Goal: Task Accomplishment & Management: Complete application form

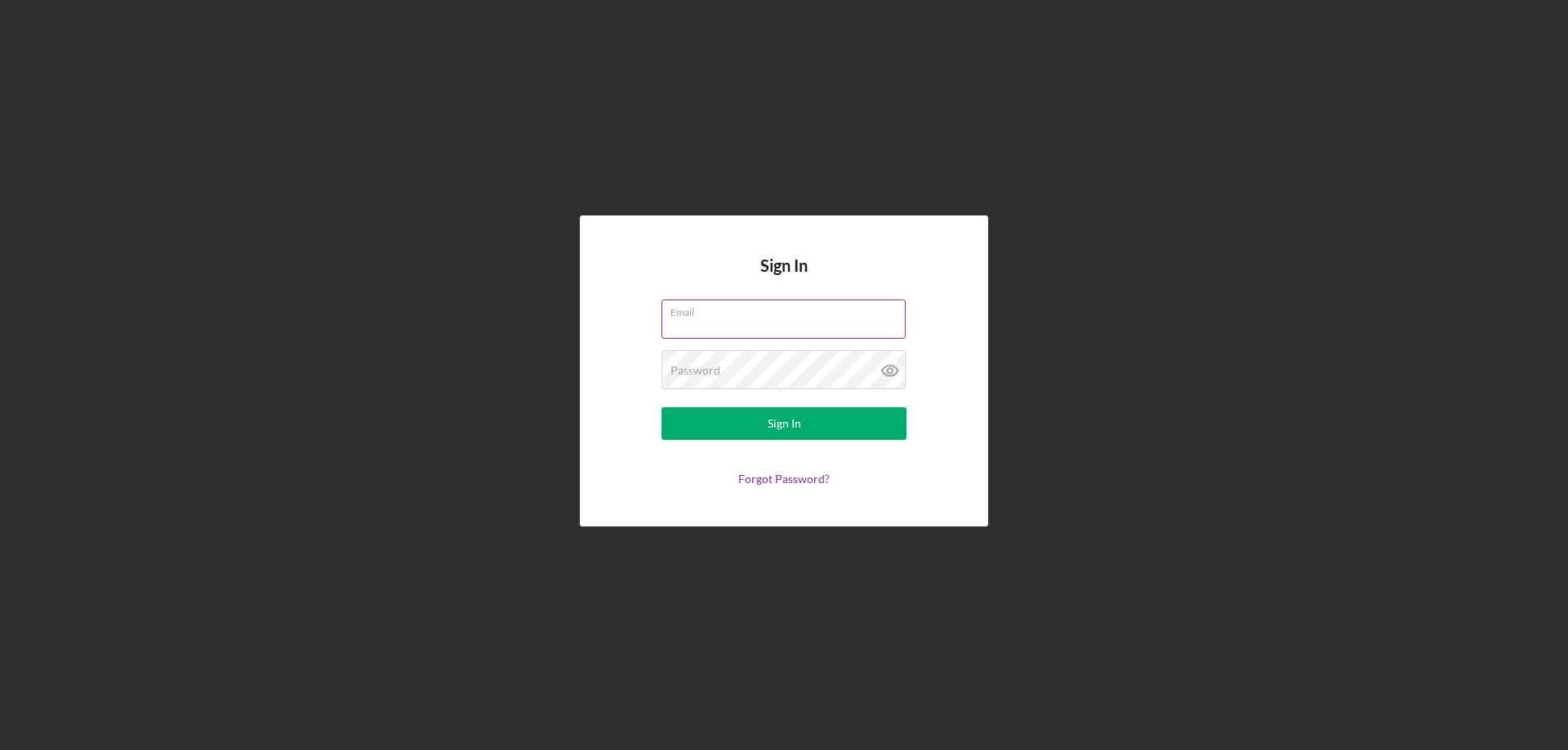
click at [788, 323] on input "Email" at bounding box center [784, 319] width 245 height 39
type input "[EMAIL_ADDRESS][DOMAIN_NAME]"
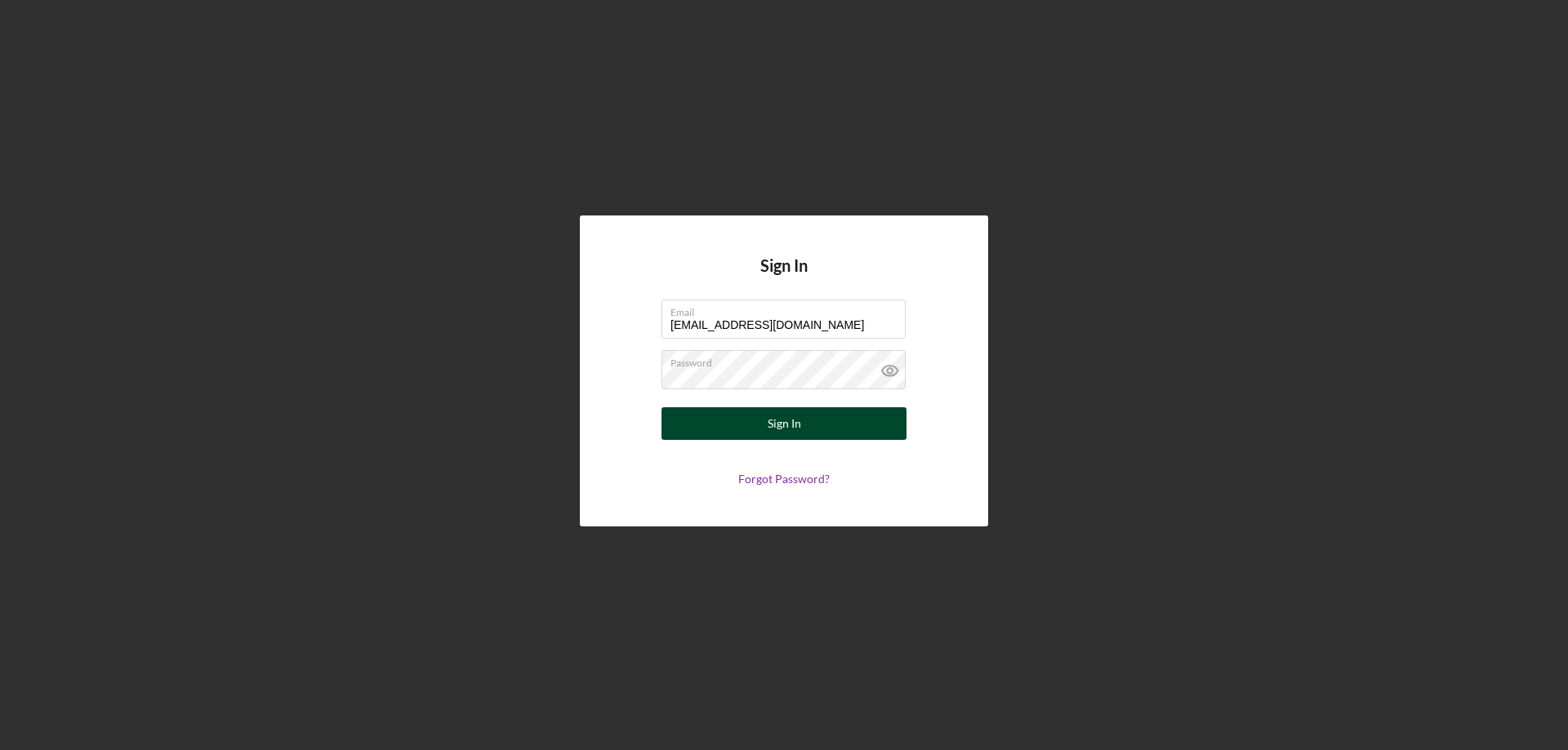
click at [804, 422] on button "Sign In" at bounding box center [784, 423] width 245 height 33
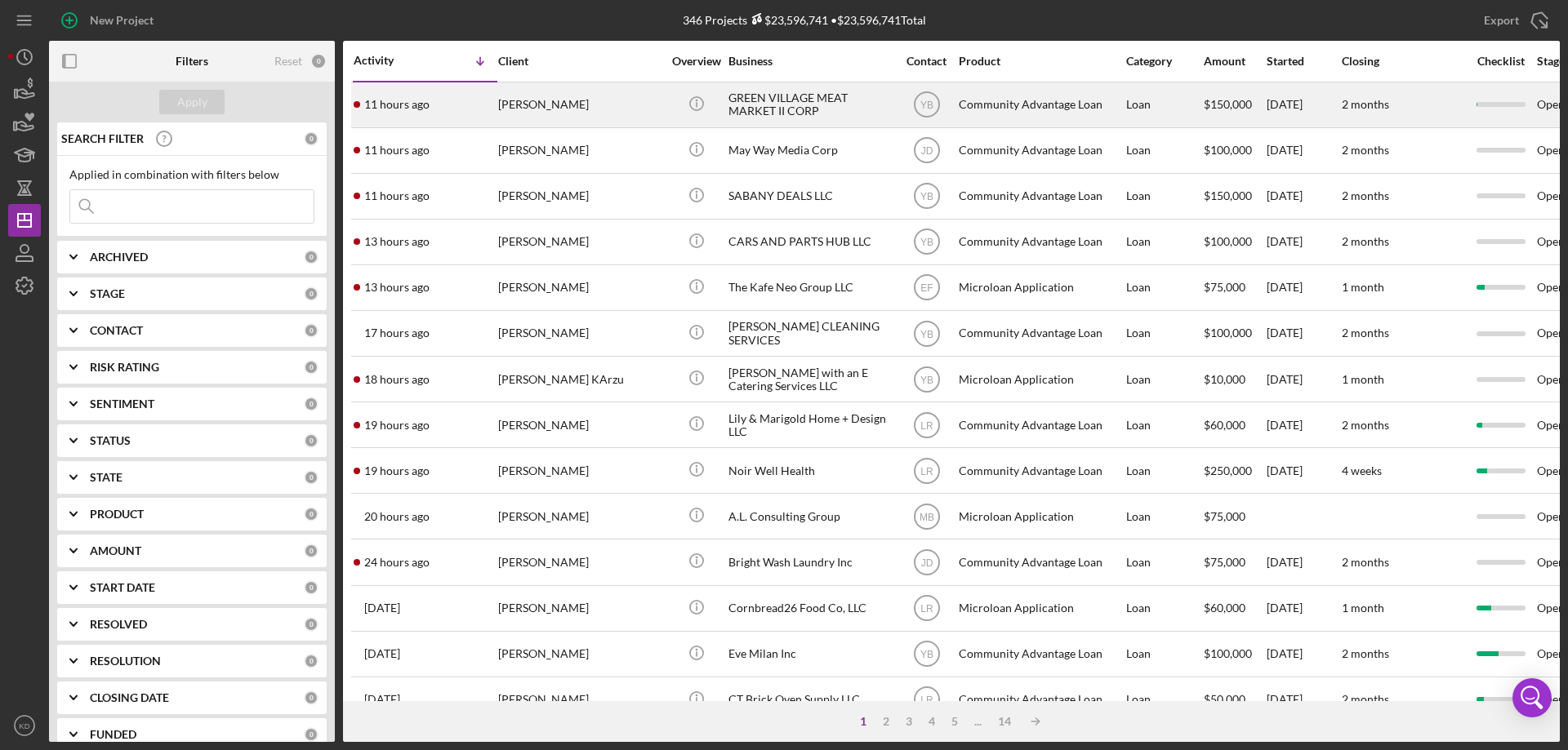
click at [767, 101] on div "GREEN VILLAGE MEAT MARKET II CORP" at bounding box center [810, 104] width 163 height 43
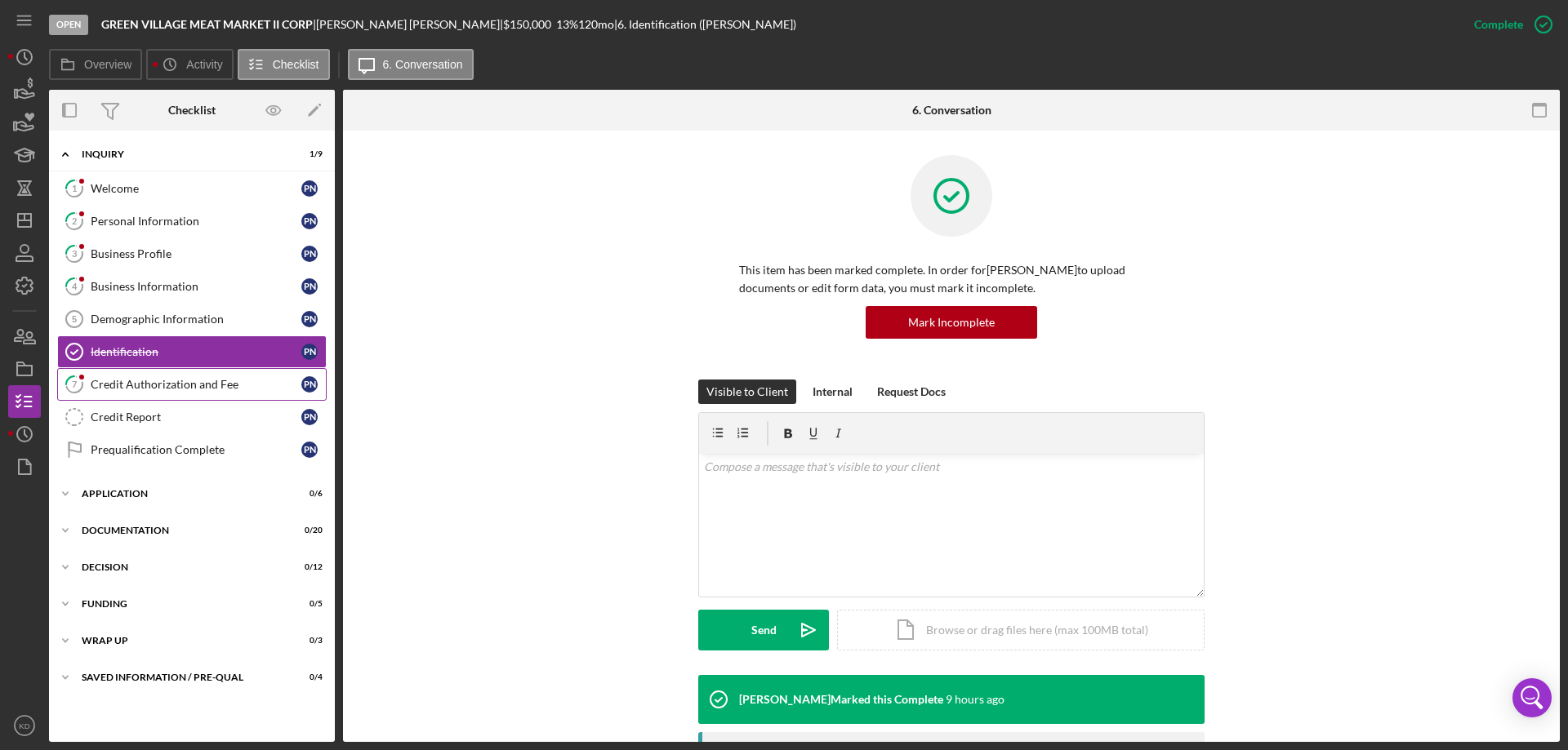
click at [180, 383] on div "Credit Authorization and Fee" at bounding box center [196, 384] width 211 height 13
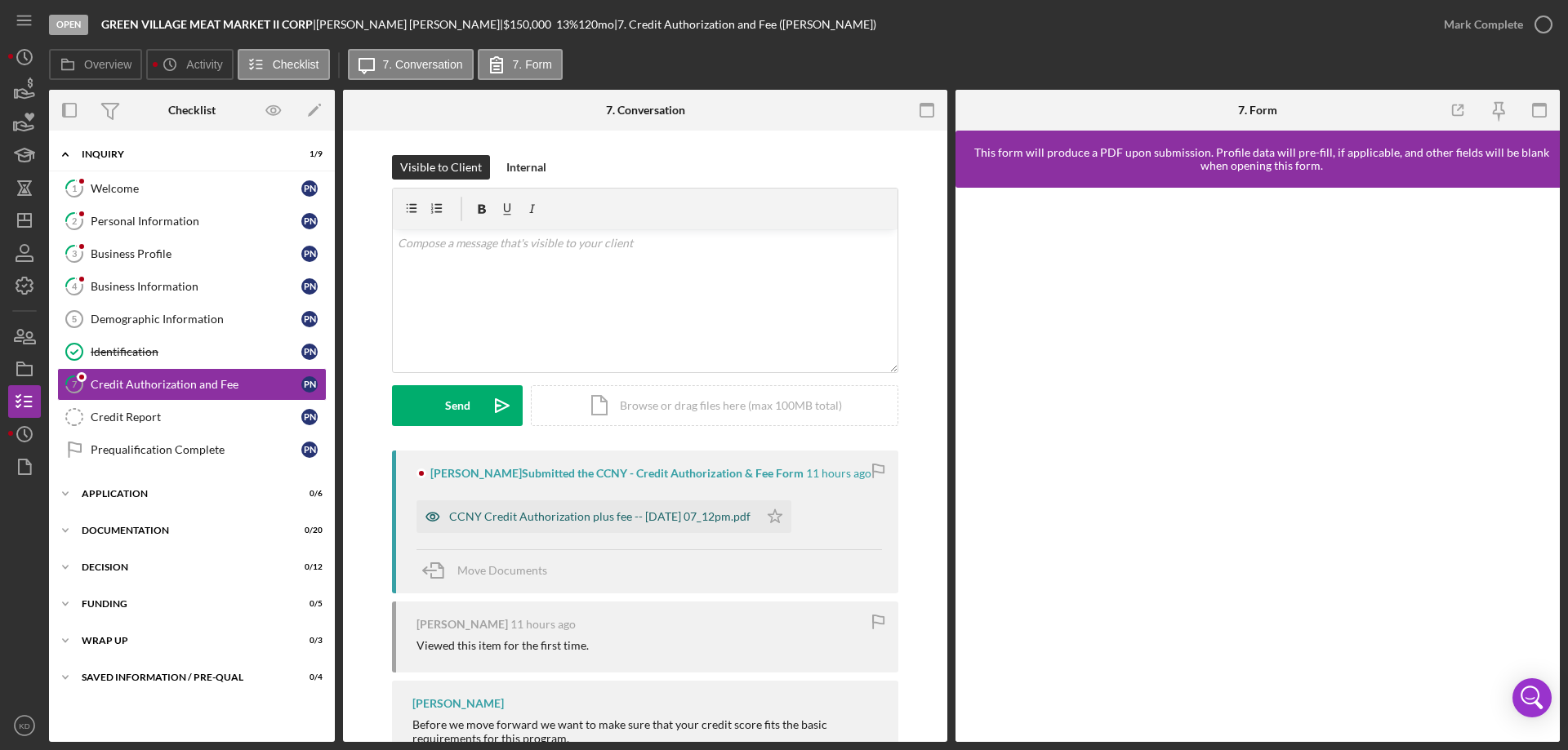
click at [555, 509] on div "CCNY Credit Authorization plus fee -- [DATE] 07_12pm.pdf" at bounding box center [587, 516] width 342 height 33
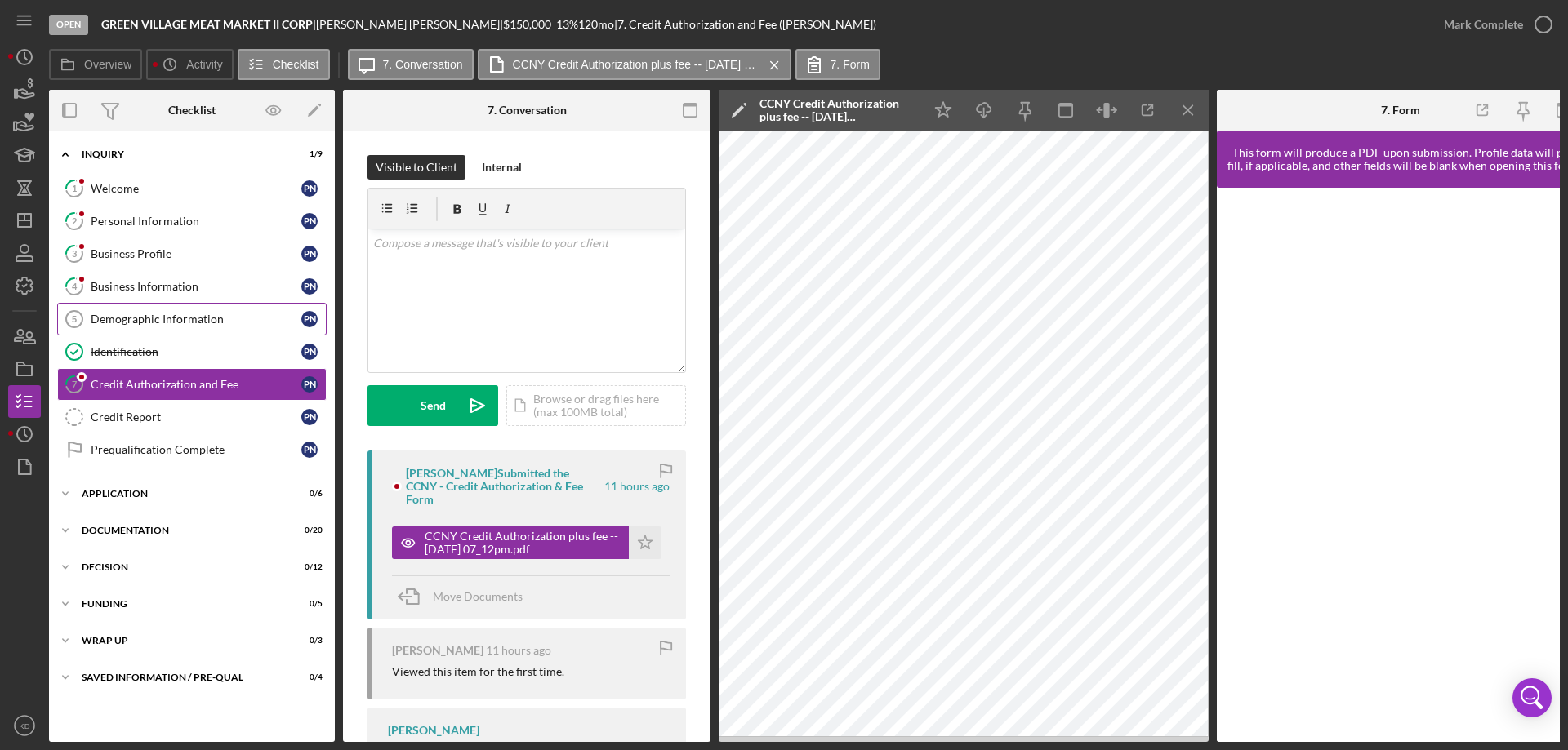
click at [175, 322] on div "Demographic Information" at bounding box center [196, 319] width 211 height 13
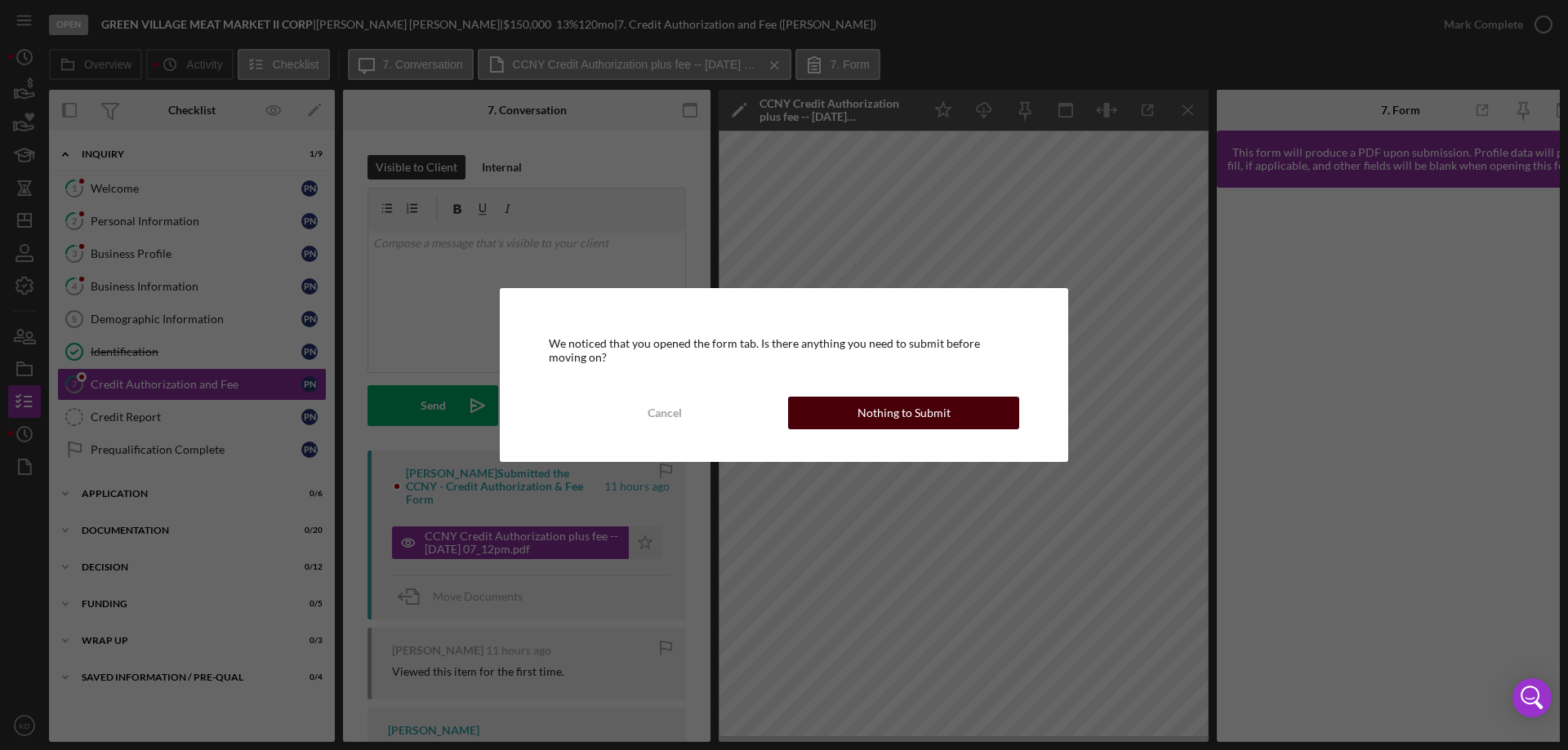
click at [984, 418] on button "Nothing to Submit" at bounding box center [904, 413] width 231 height 33
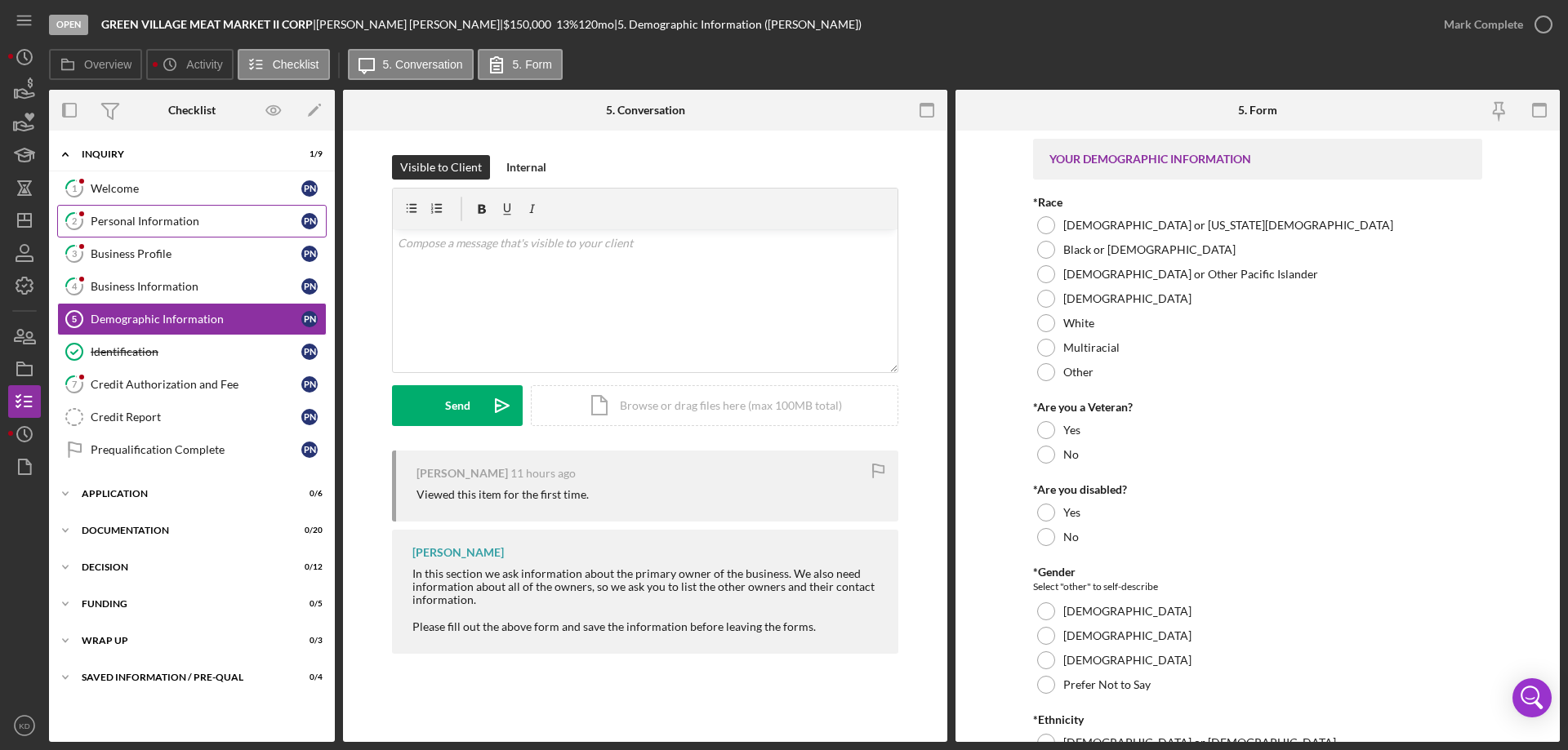
click at [110, 218] on div "Personal Information" at bounding box center [196, 220] width 211 height 13
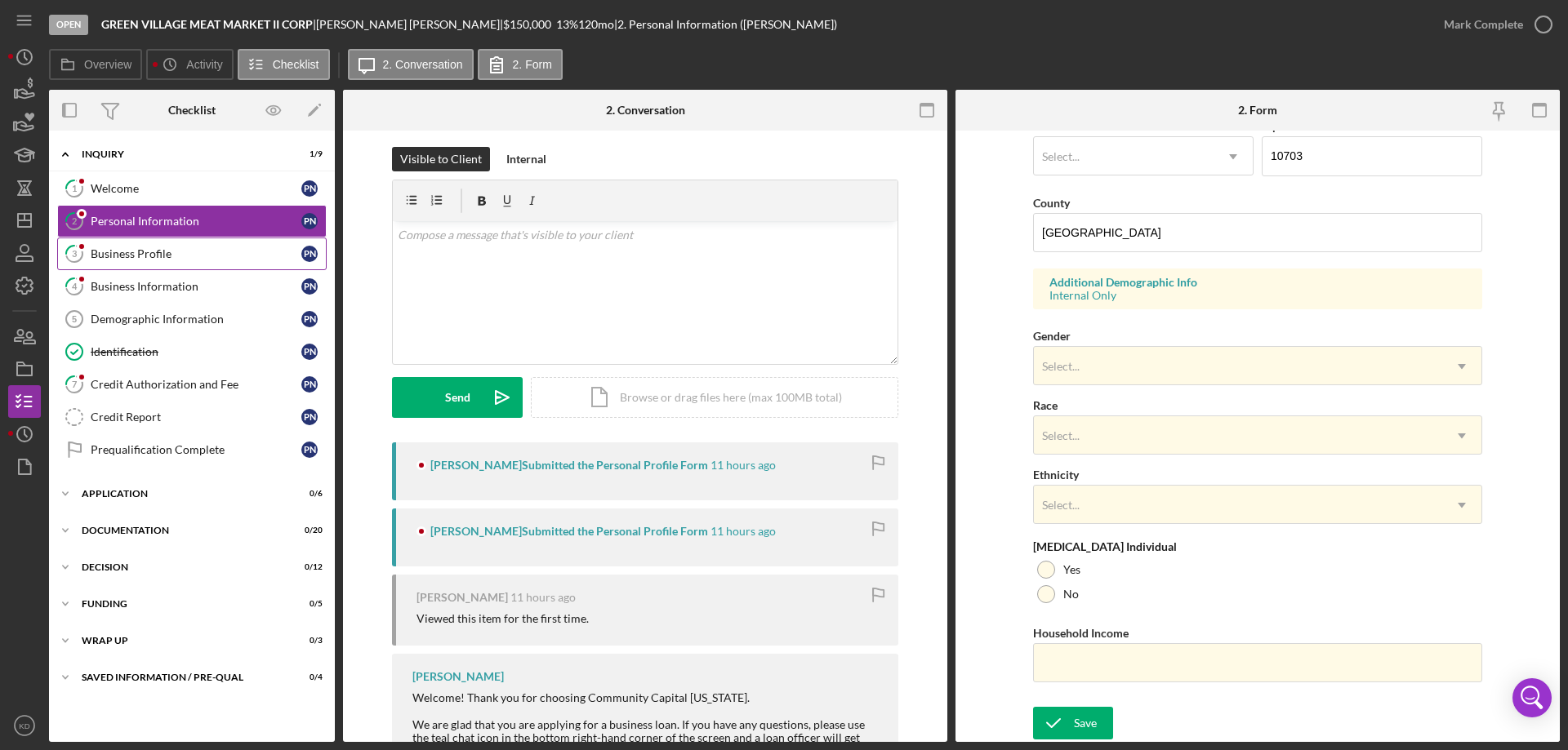
scroll to position [12, 0]
click at [164, 245] on link "3 Business Profile P N" at bounding box center [192, 253] width 269 height 33
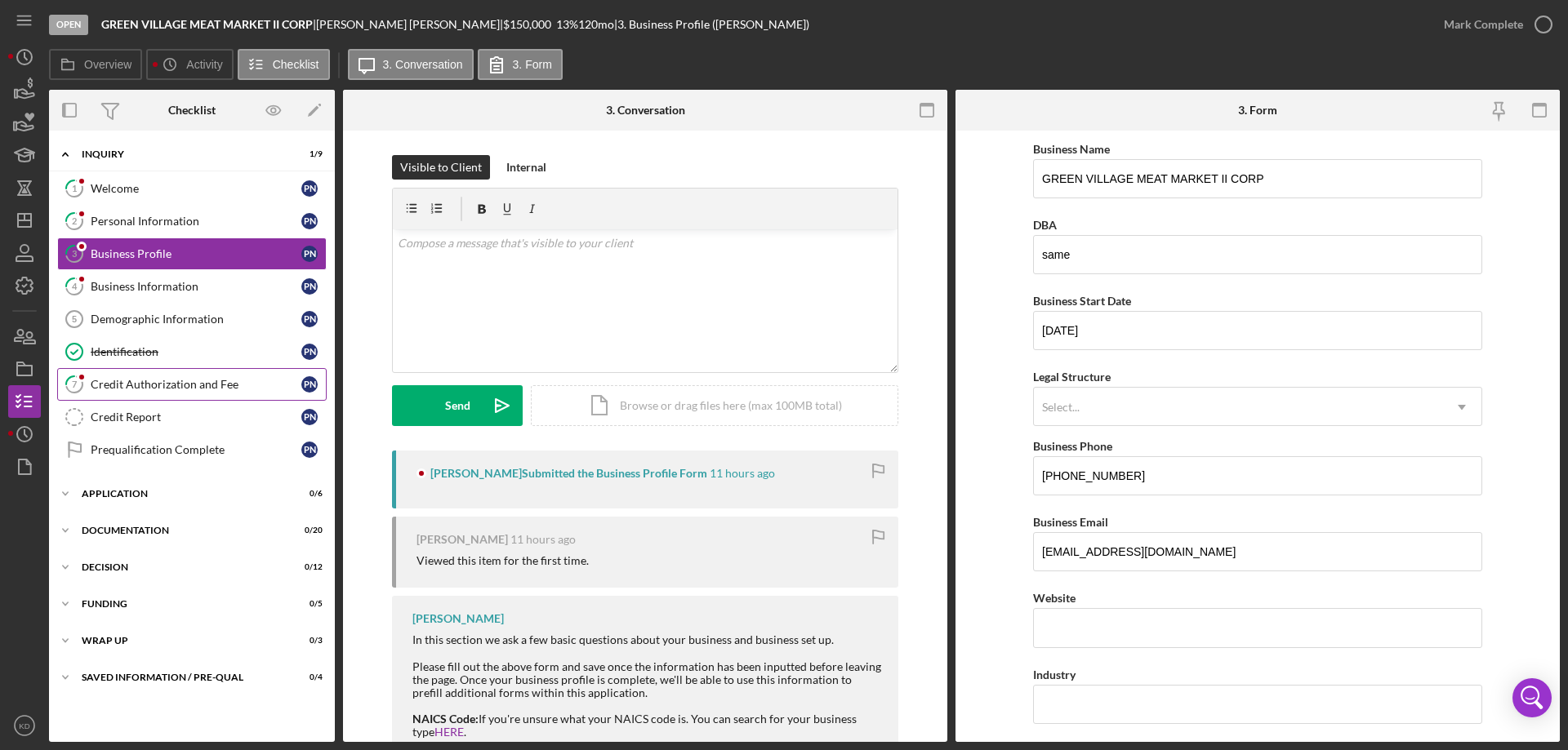
click at [131, 381] on div "Credit Authorization and Fee" at bounding box center [196, 384] width 211 height 13
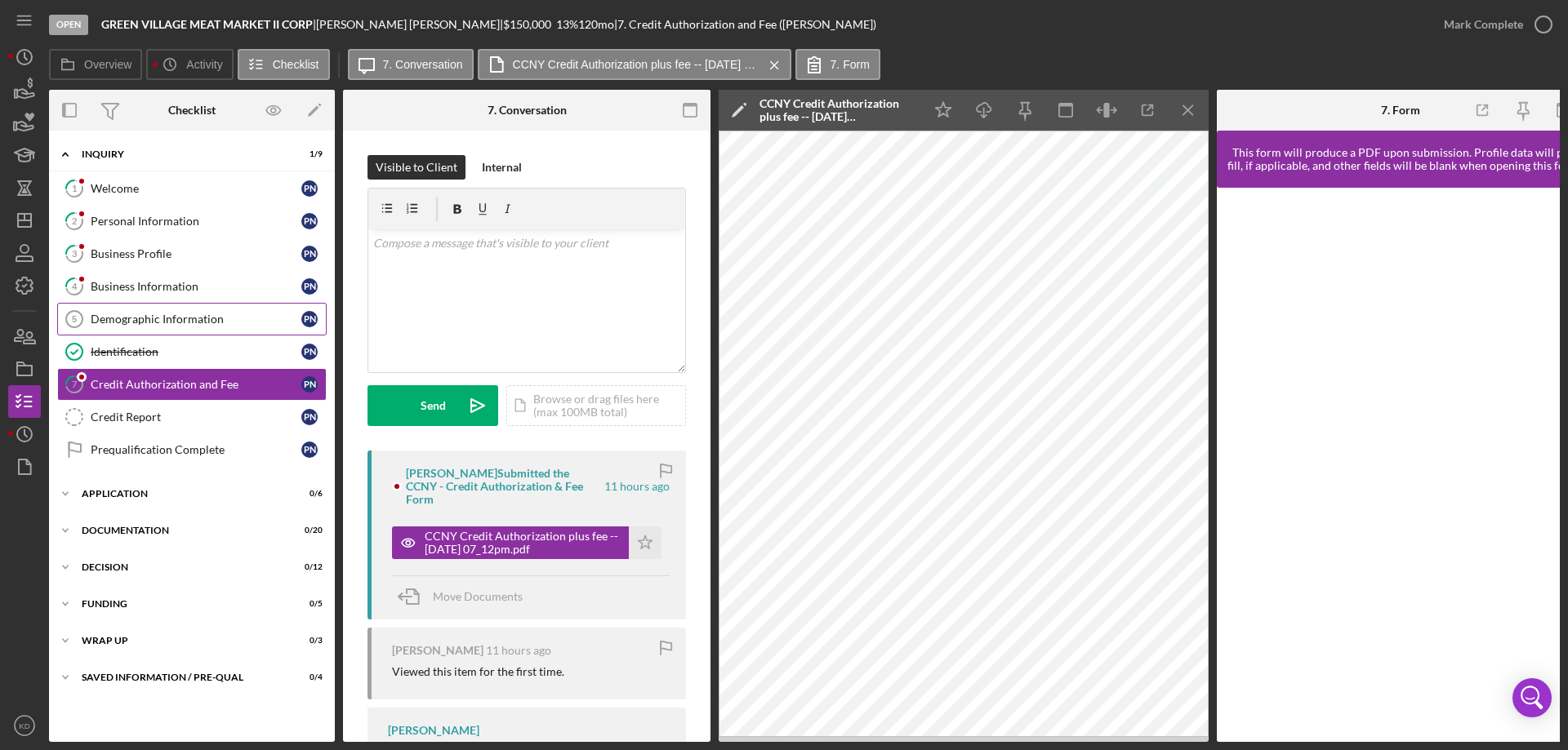
click at [162, 321] on div "Demographic Information" at bounding box center [196, 319] width 211 height 13
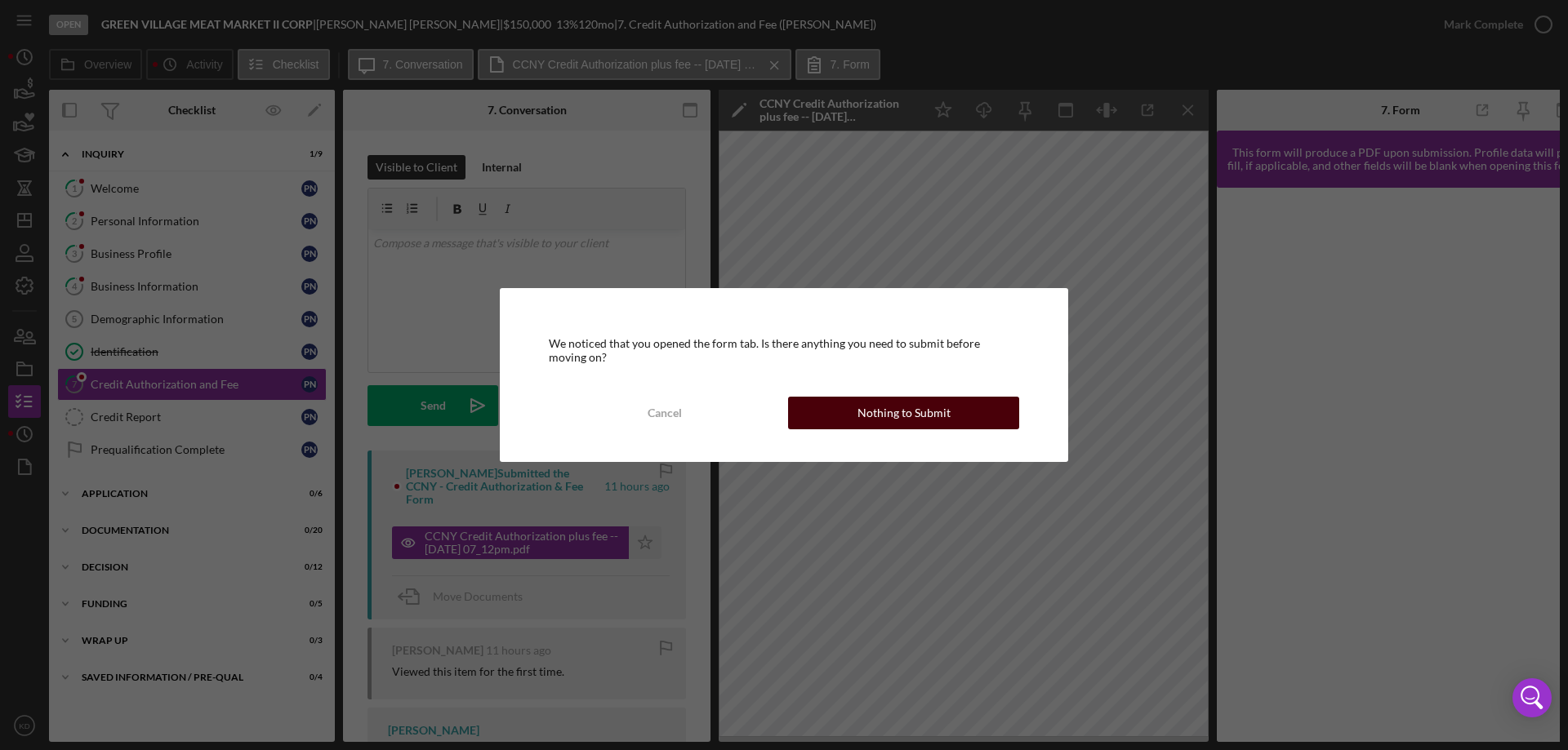
click at [940, 410] on div "Nothing to Submit" at bounding box center [904, 413] width 93 height 33
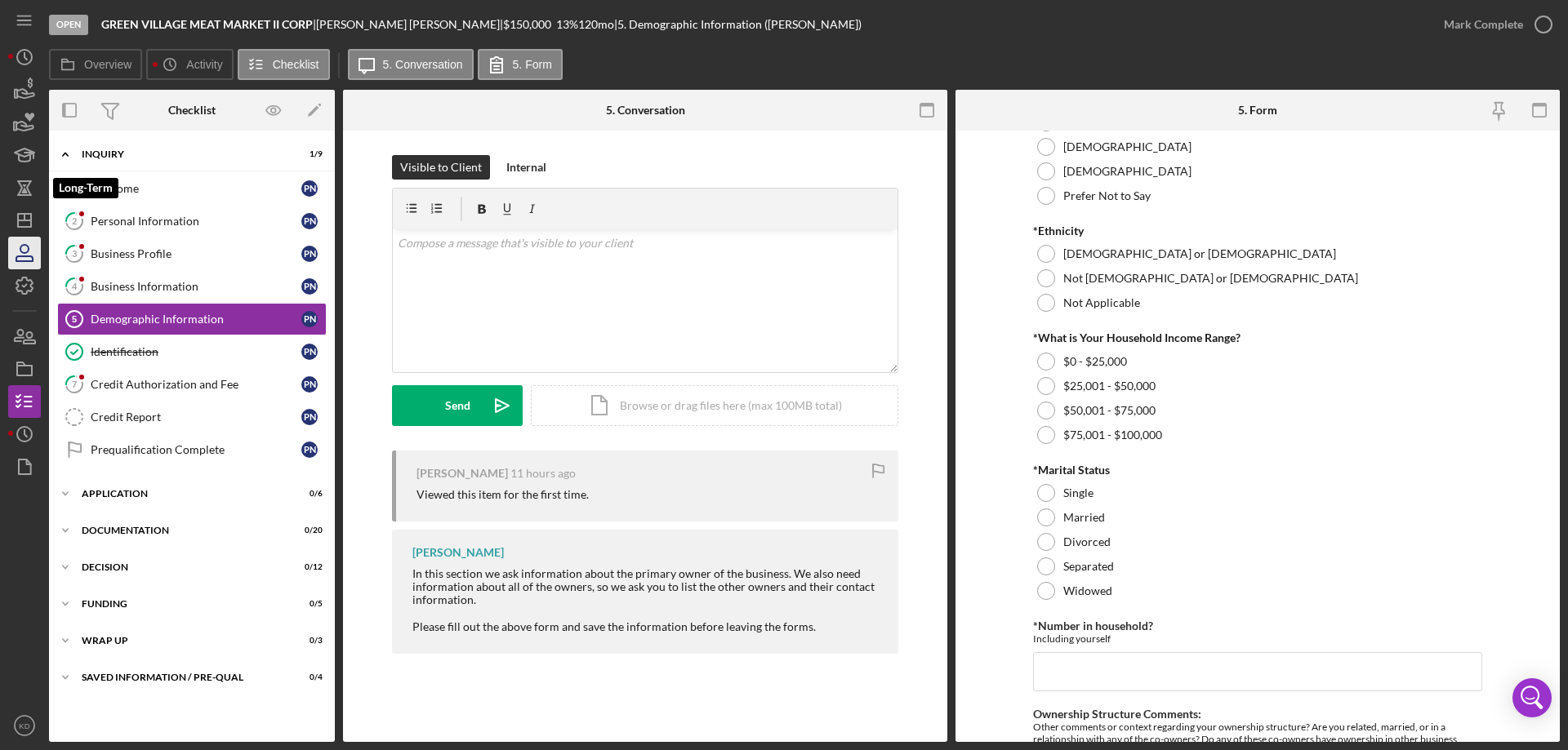
scroll to position [490, 0]
click at [109, 261] on link "3 Business Profile P N" at bounding box center [192, 253] width 269 height 33
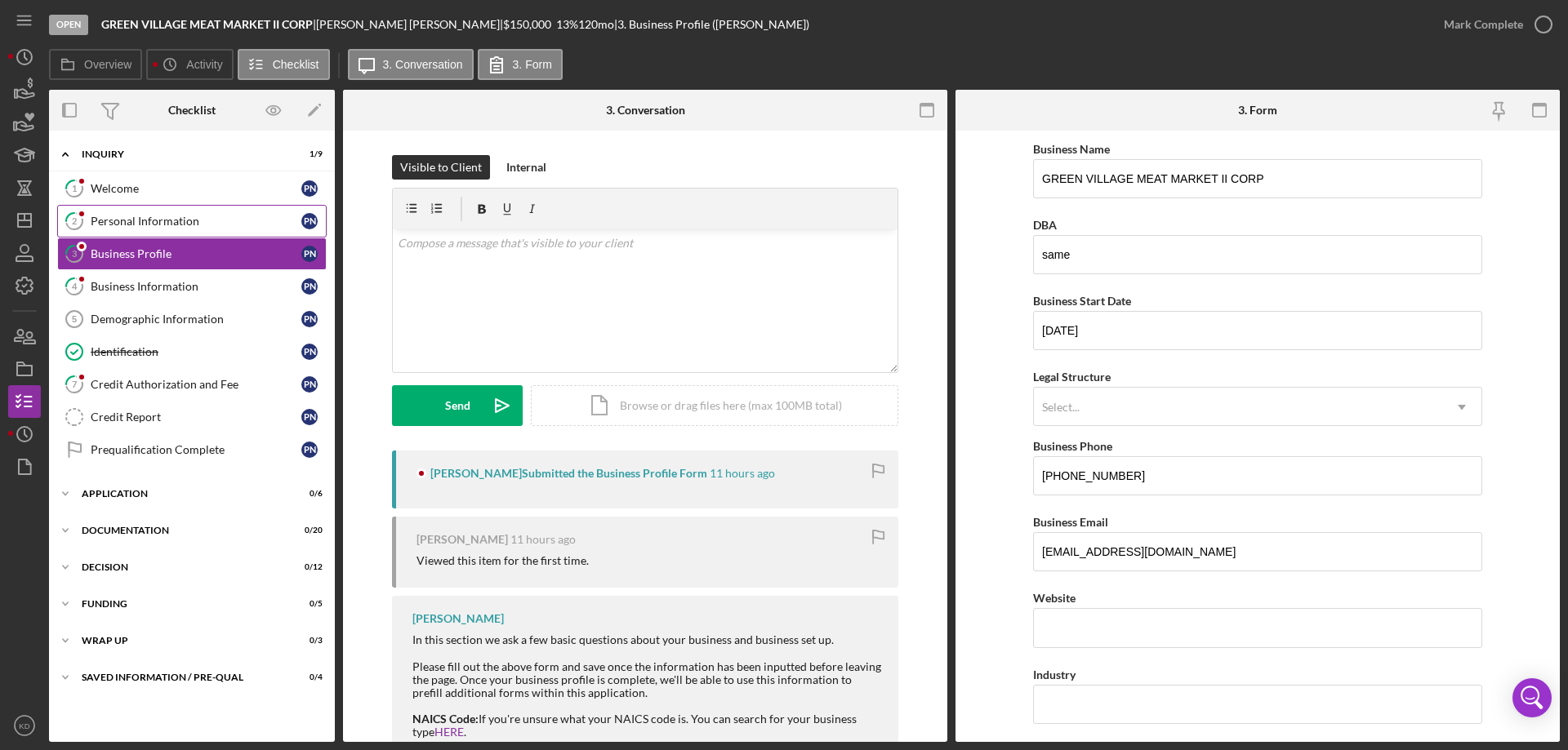
click at [109, 222] on div "Personal Information" at bounding box center [196, 220] width 211 height 13
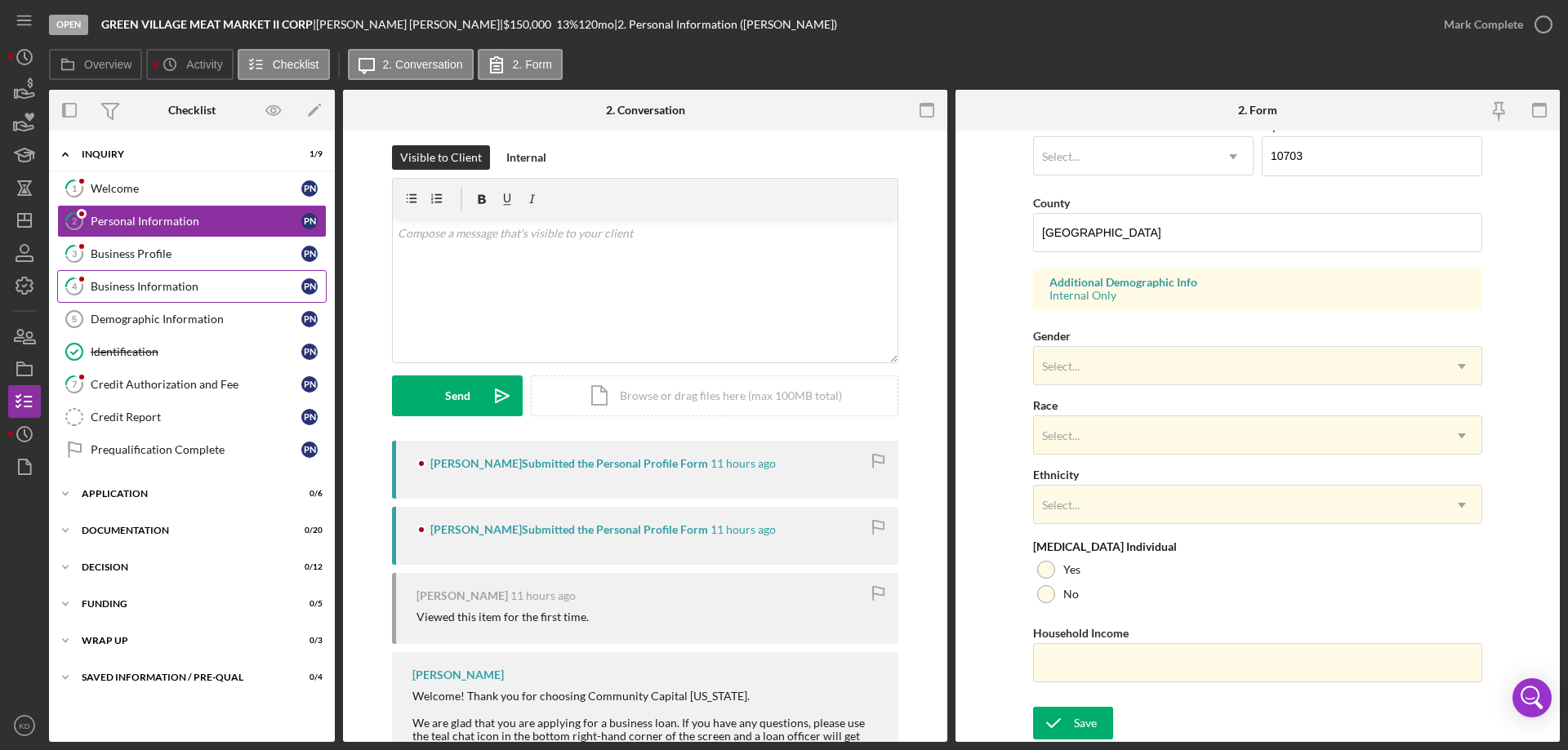
scroll to position [10, 0]
click at [136, 258] on div "Business Profile" at bounding box center [196, 253] width 211 height 13
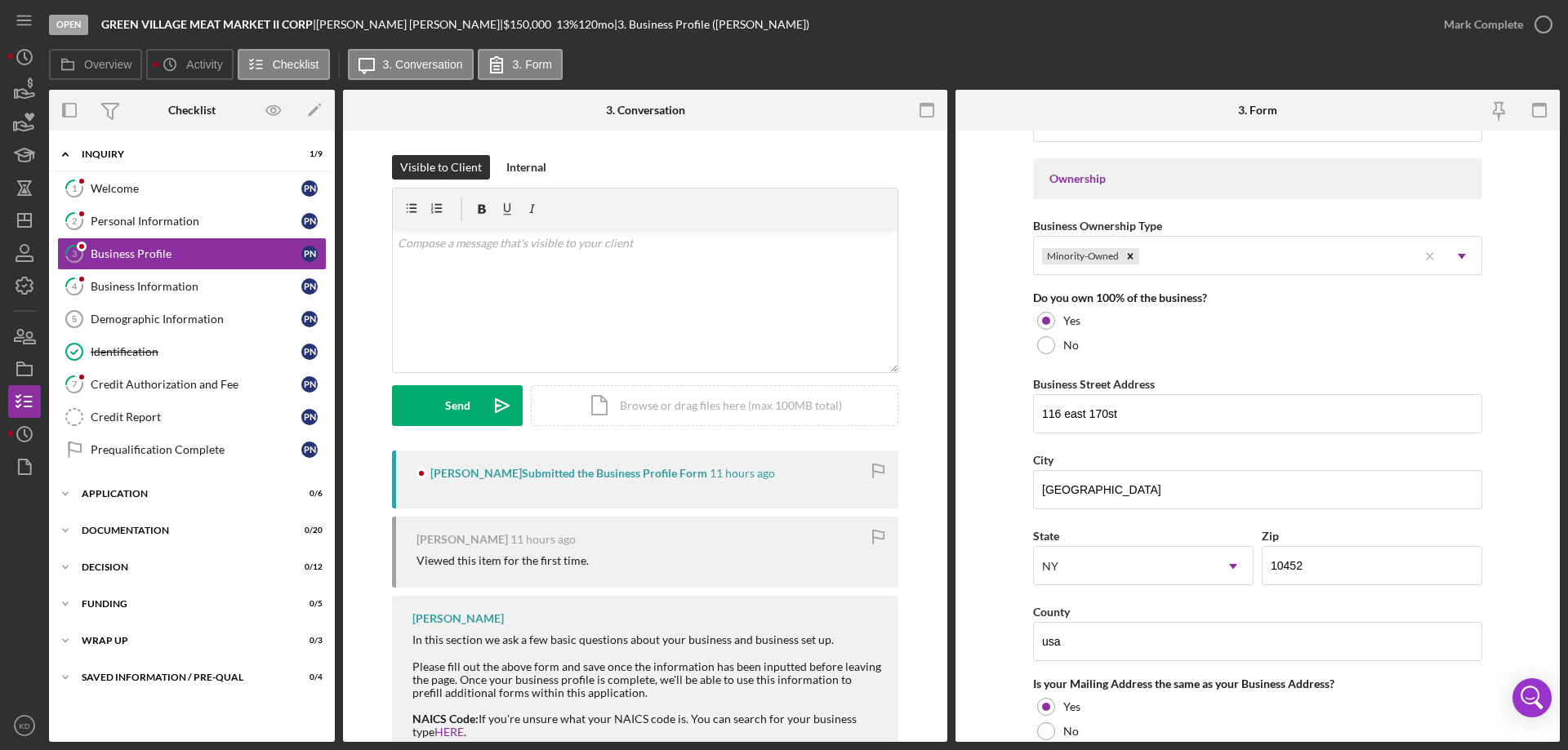
scroll to position [735, 0]
click at [170, 316] on div "Demographic Information" at bounding box center [196, 319] width 211 height 13
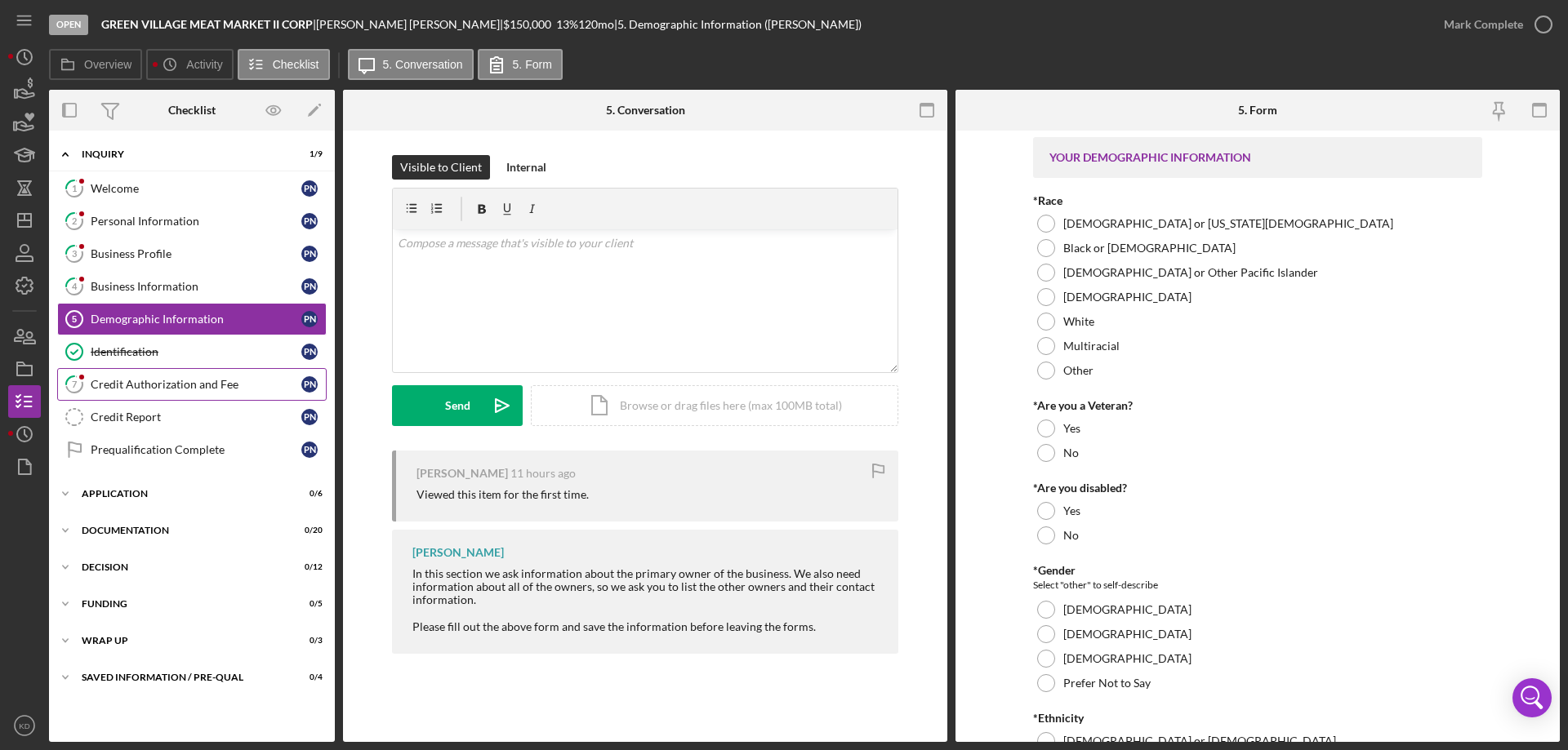
scroll to position [1, 0]
click at [121, 382] on div "Credit Authorization and Fee" at bounding box center [196, 384] width 211 height 13
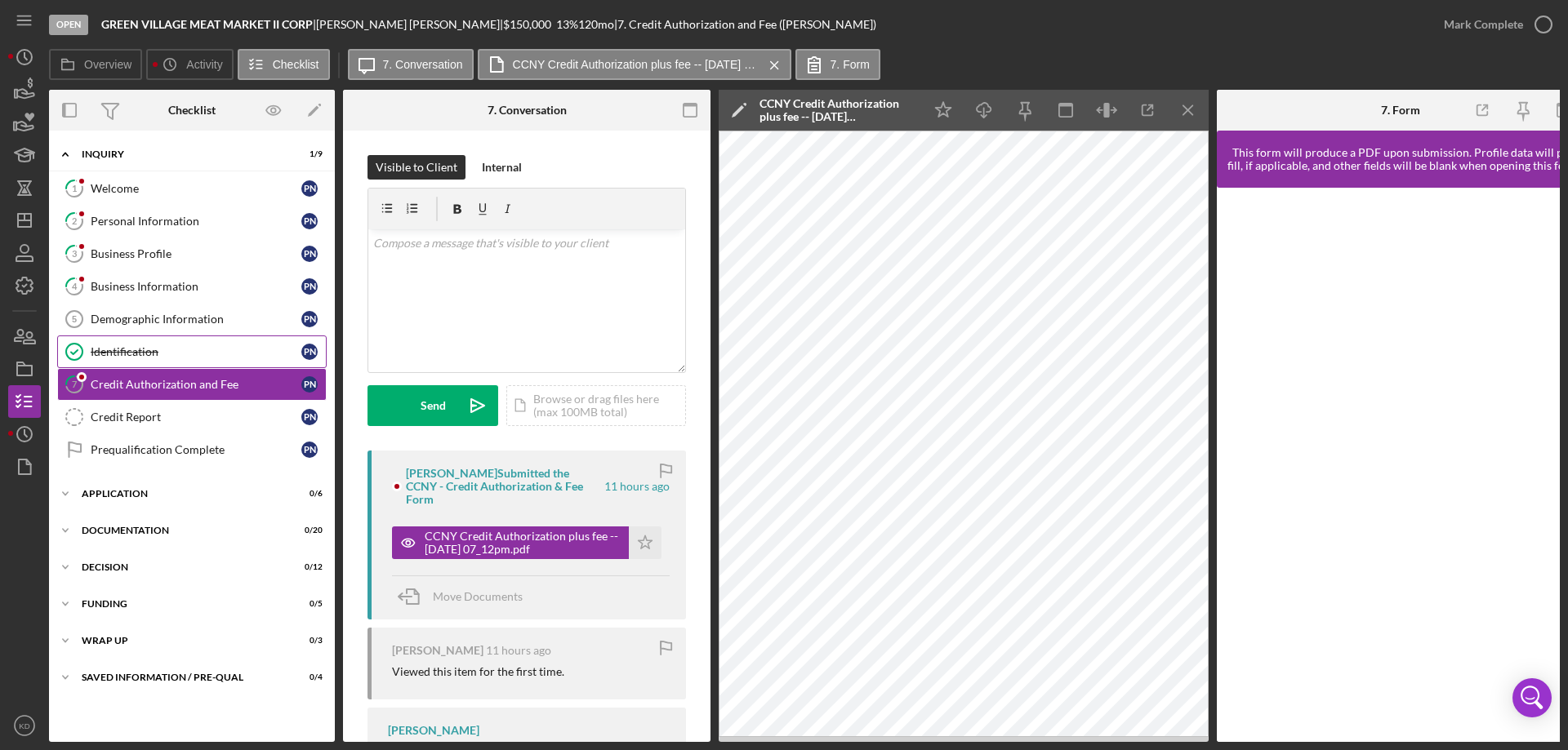
click at [102, 348] on div "Identification" at bounding box center [196, 352] width 211 height 13
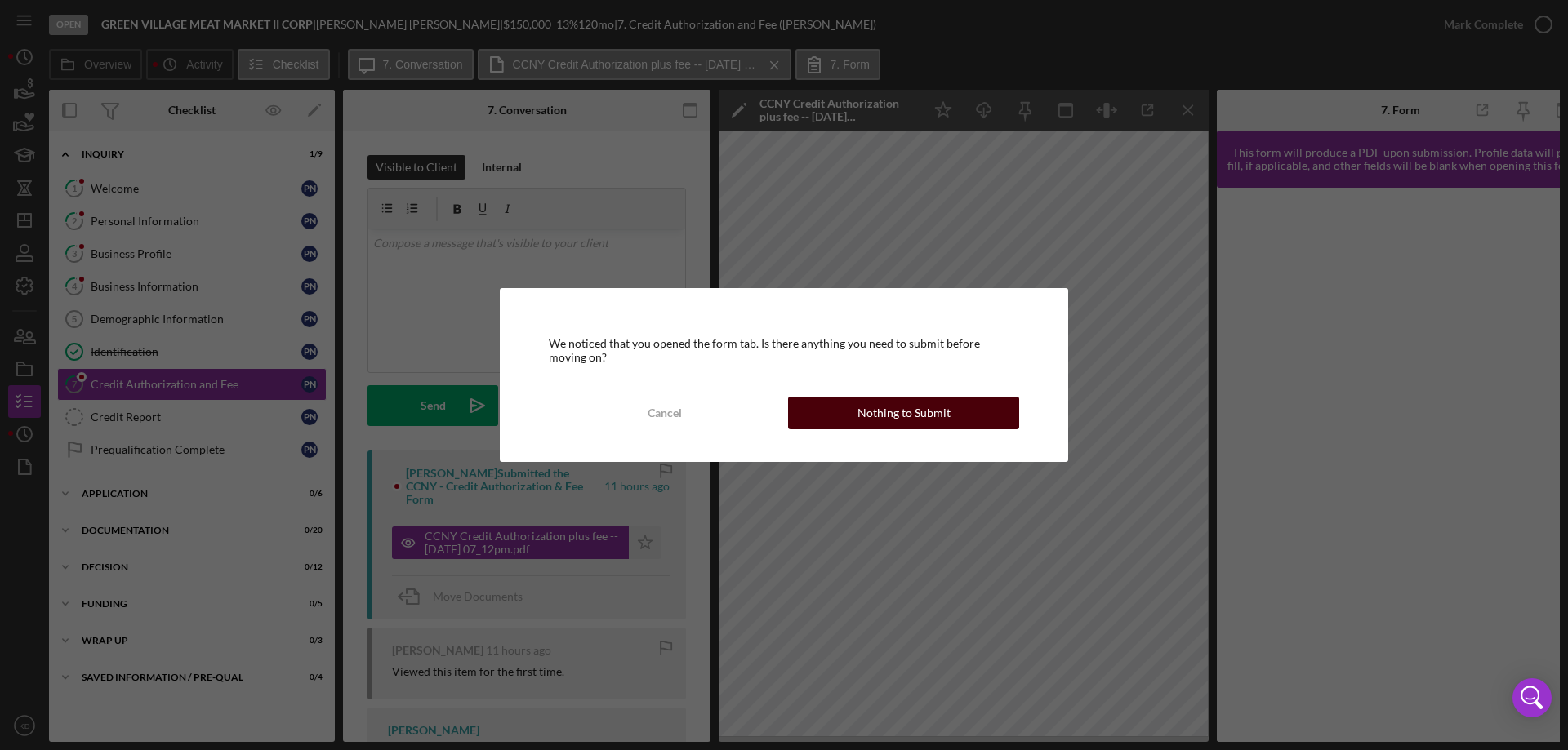
click at [904, 413] on div "Nothing to Submit" at bounding box center [904, 413] width 93 height 33
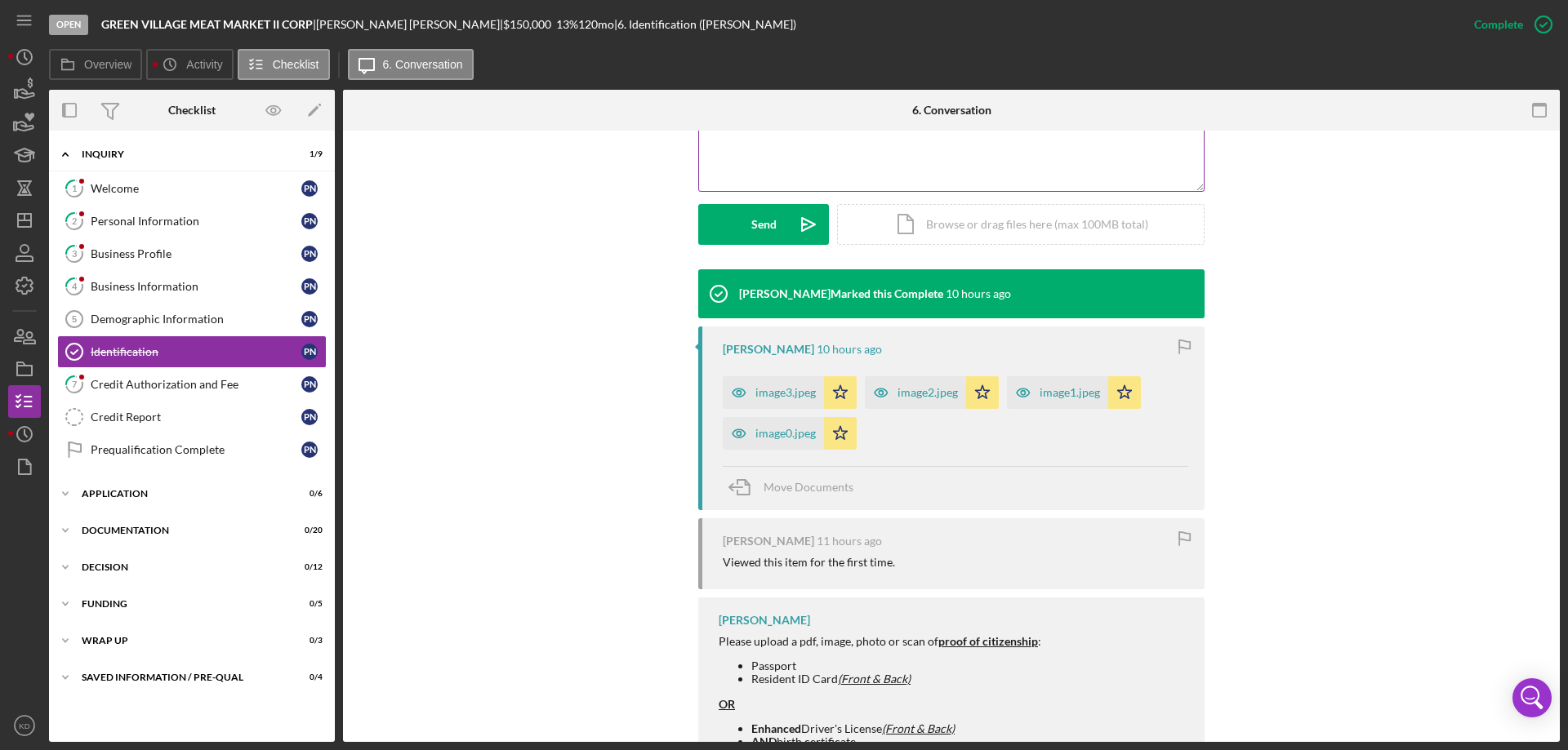
scroll to position [407, 0]
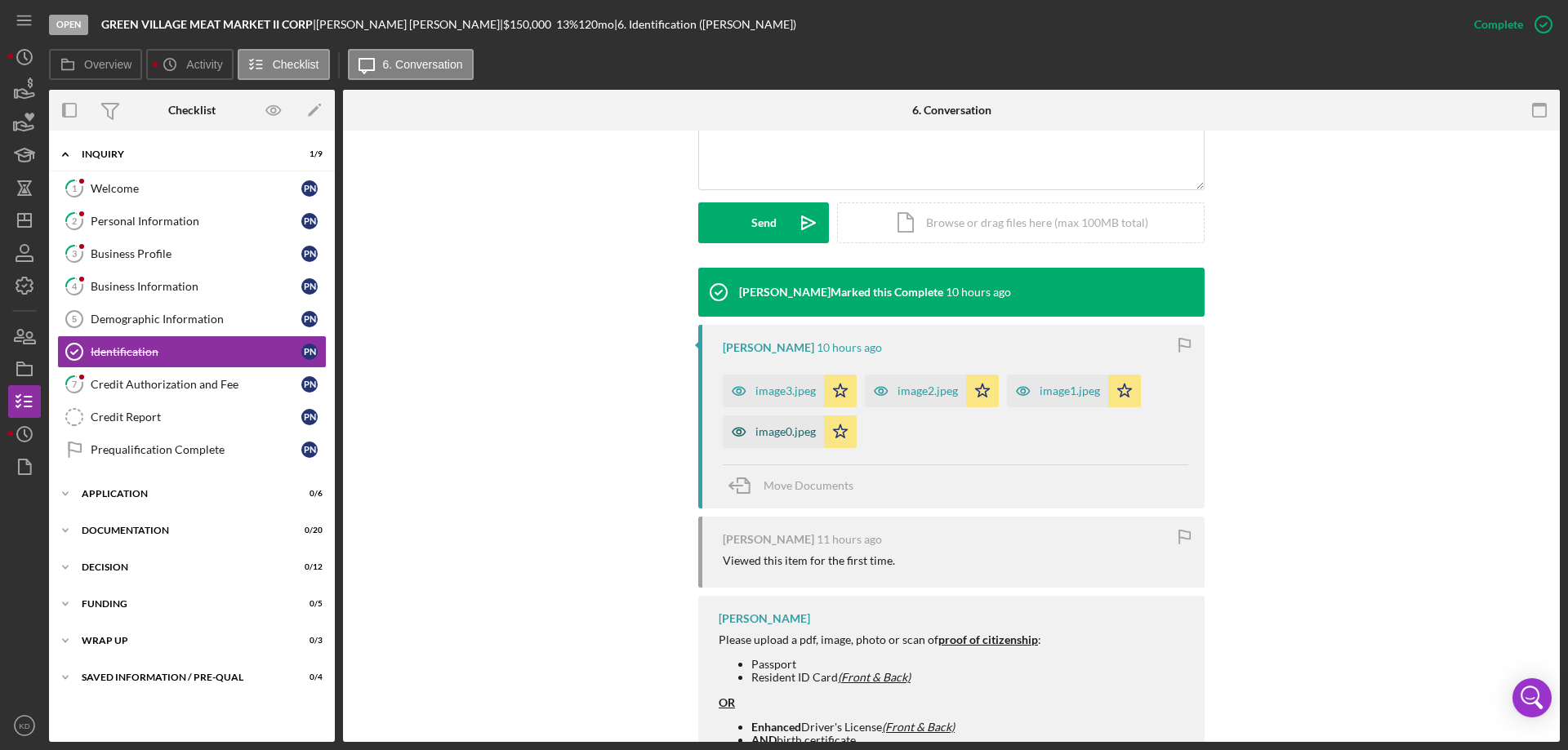
click at [748, 434] on icon "button" at bounding box center [739, 431] width 33 height 33
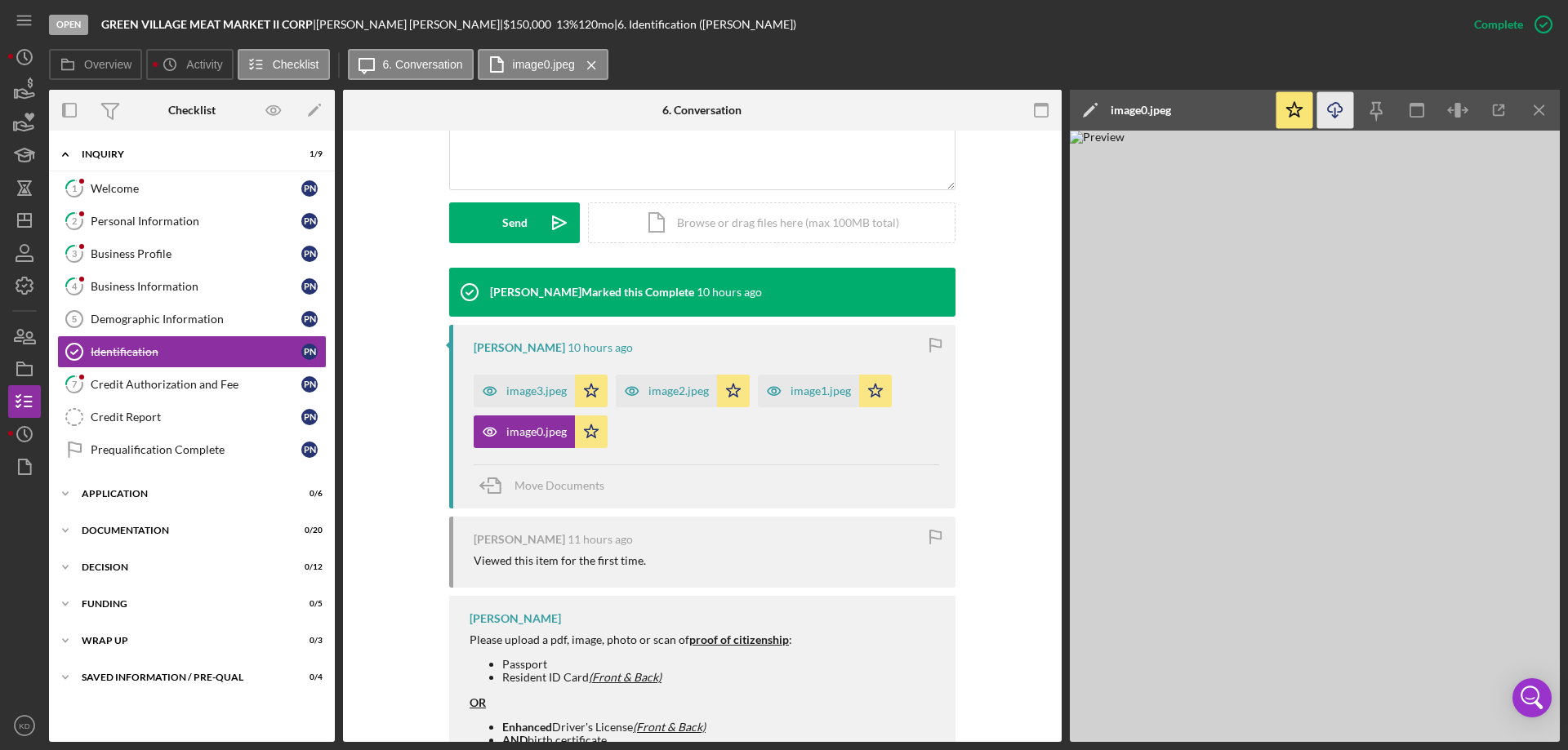
click at [1339, 113] on icon "Icon/Download" at bounding box center [1335, 110] width 36 height 36
click at [1540, 111] on line "button" at bounding box center [1539, 110] width 9 height 9
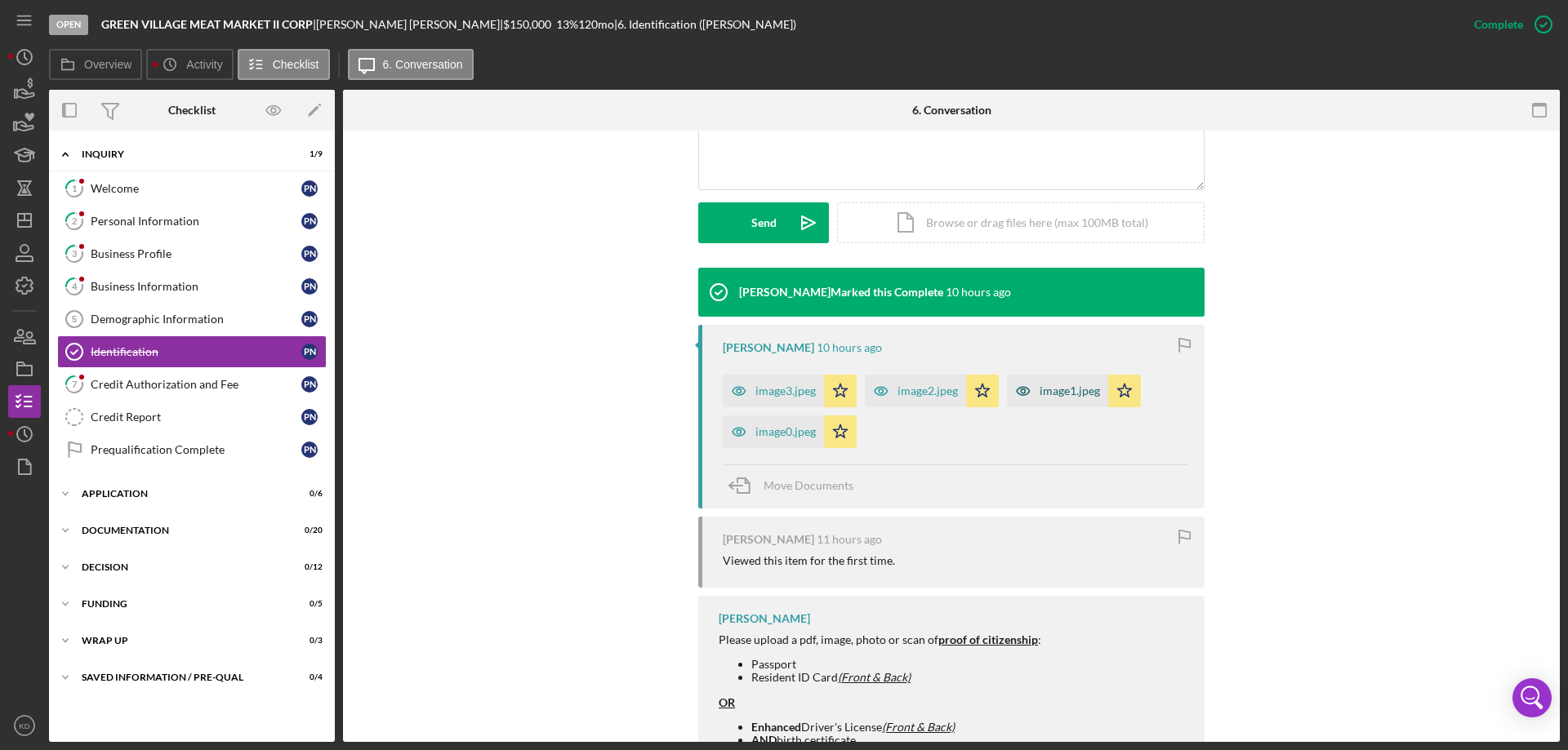
click at [1051, 393] on div "image1.jpeg" at bounding box center [1069, 390] width 60 height 13
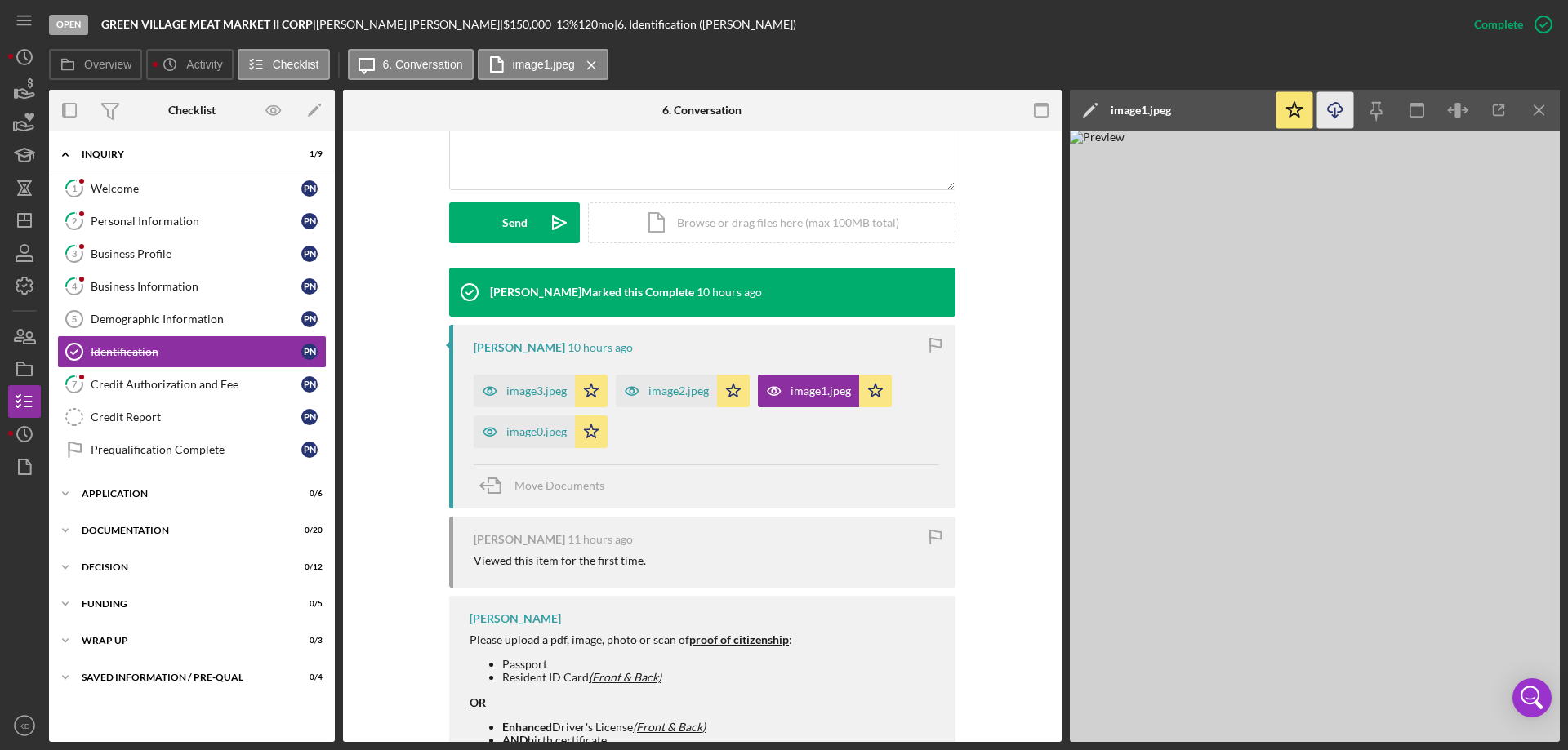
click at [1336, 103] on icon "button" at bounding box center [1335, 107] width 14 height 9
click at [1541, 114] on icon "Icon/Menu Close" at bounding box center [1539, 110] width 36 height 36
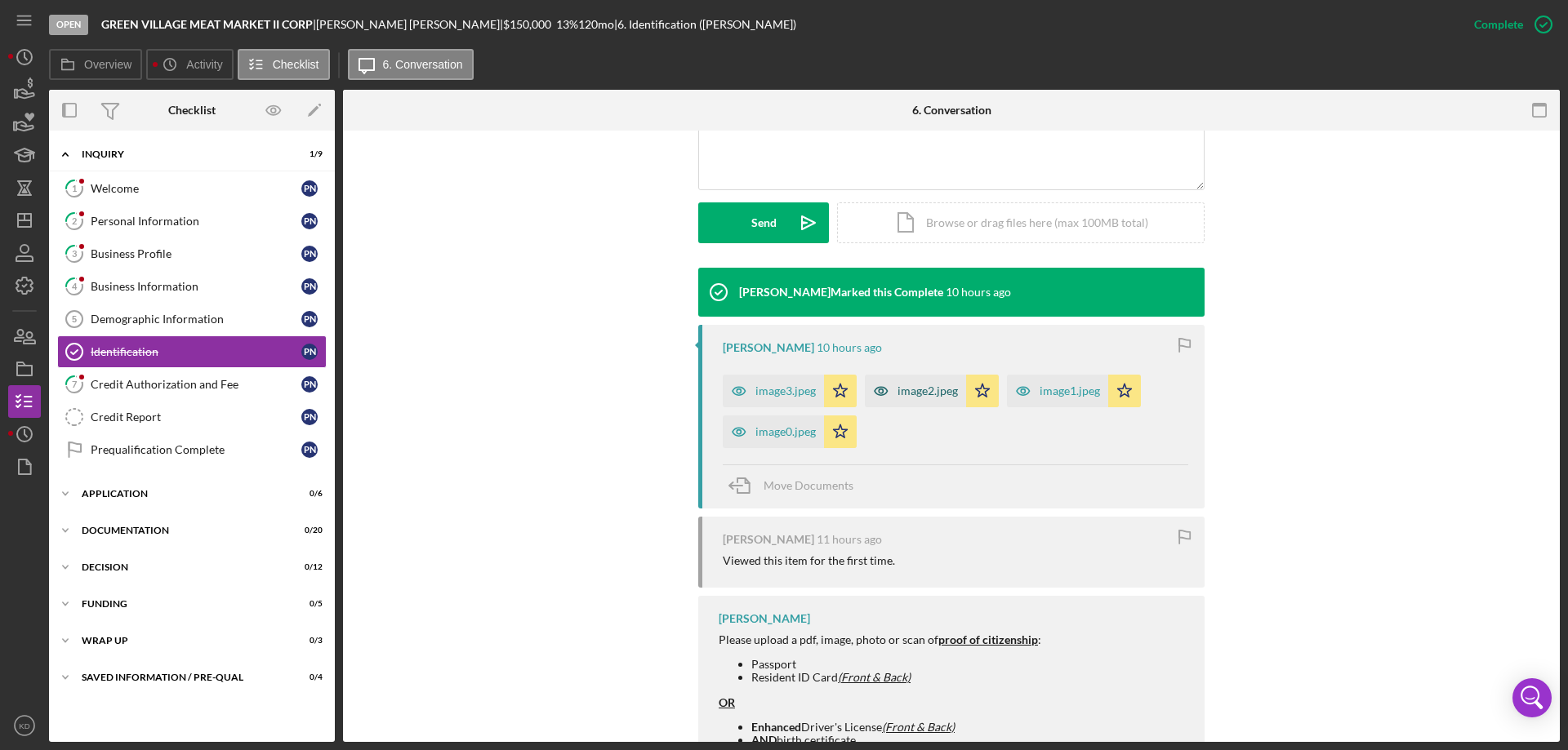
click at [922, 394] on div "image2.jpeg" at bounding box center [928, 390] width 60 height 13
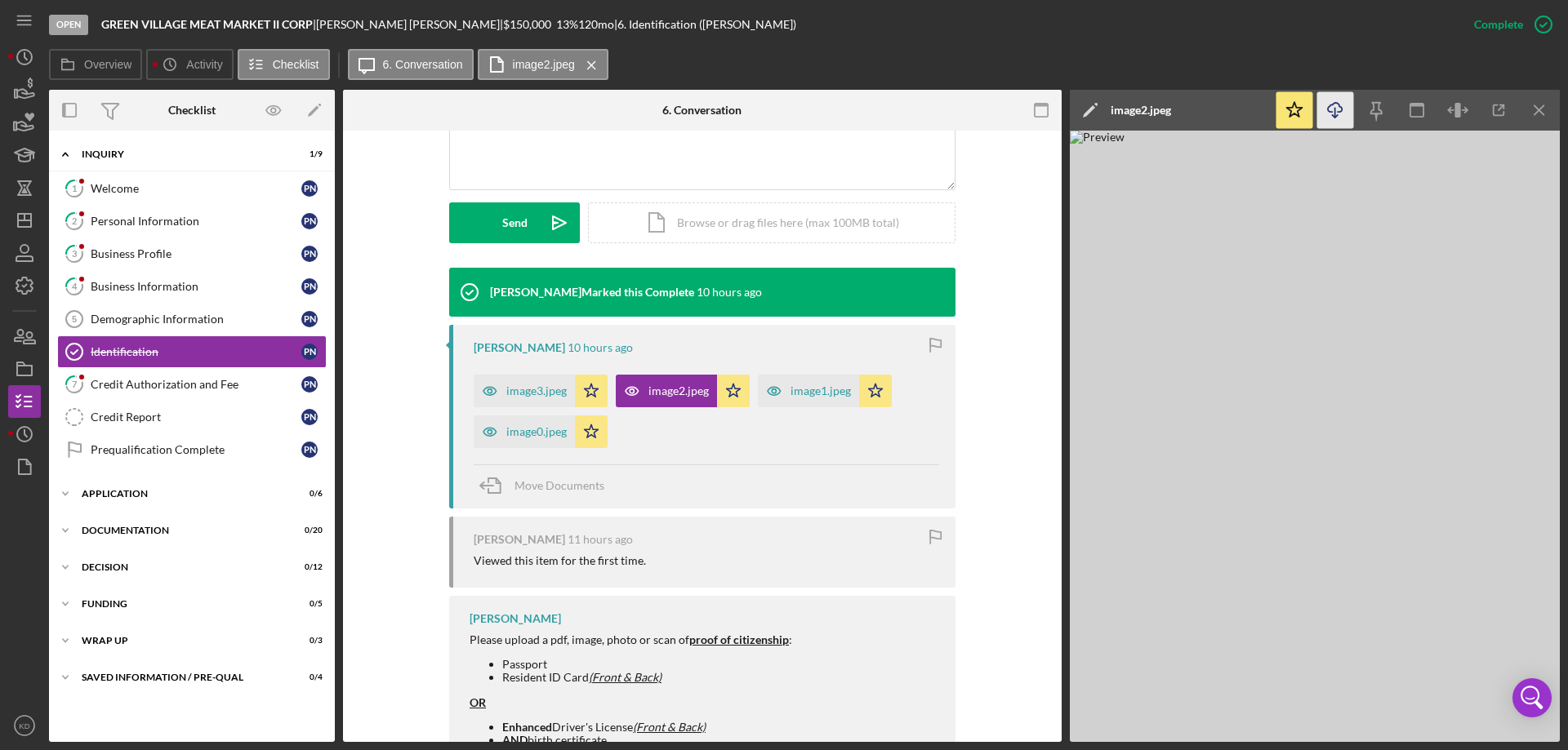
click at [1333, 109] on icon "Icon/Download" at bounding box center [1335, 110] width 36 height 36
click at [1537, 108] on line "button" at bounding box center [1539, 110] width 9 height 9
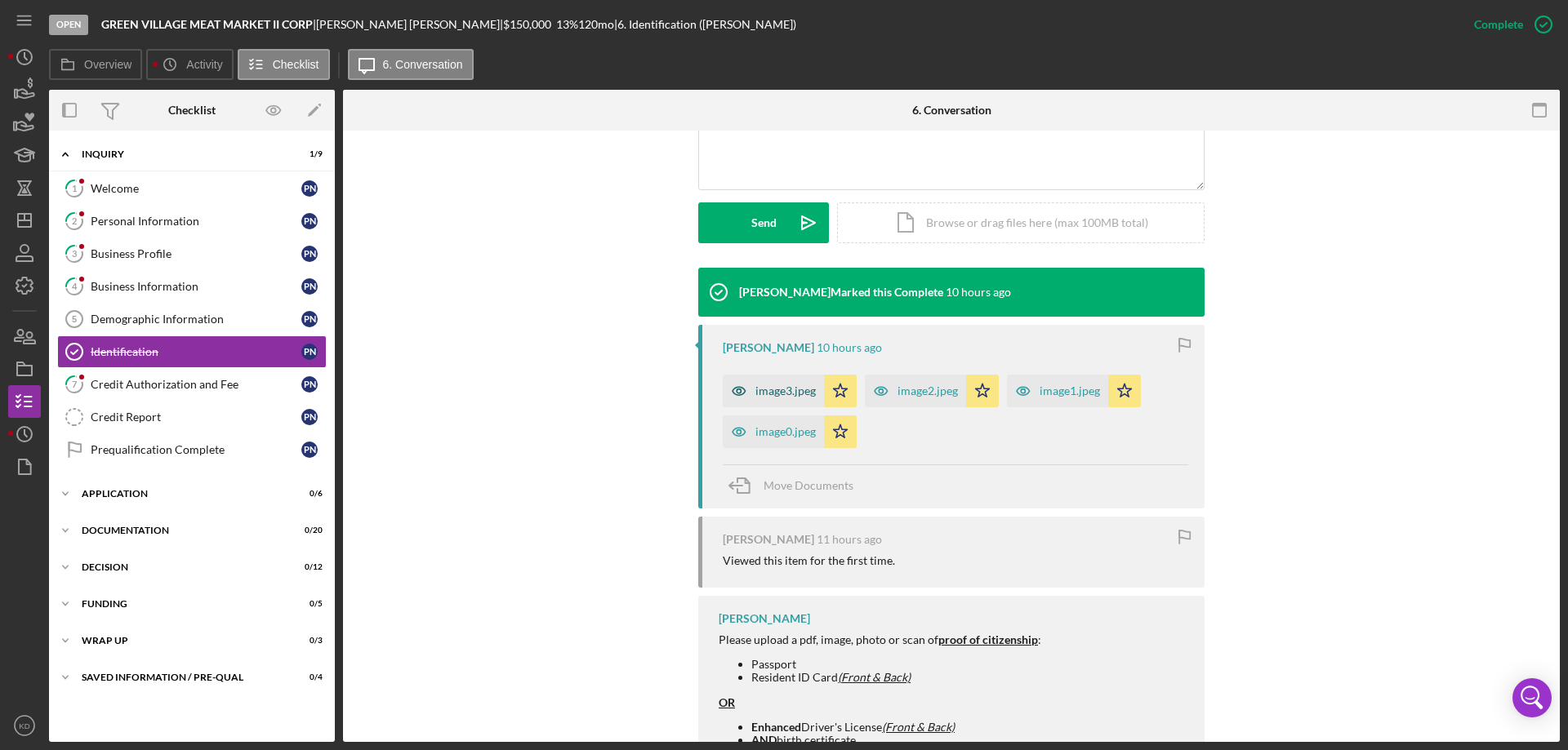
click at [802, 395] on div "image3.jpeg" at bounding box center [786, 390] width 60 height 13
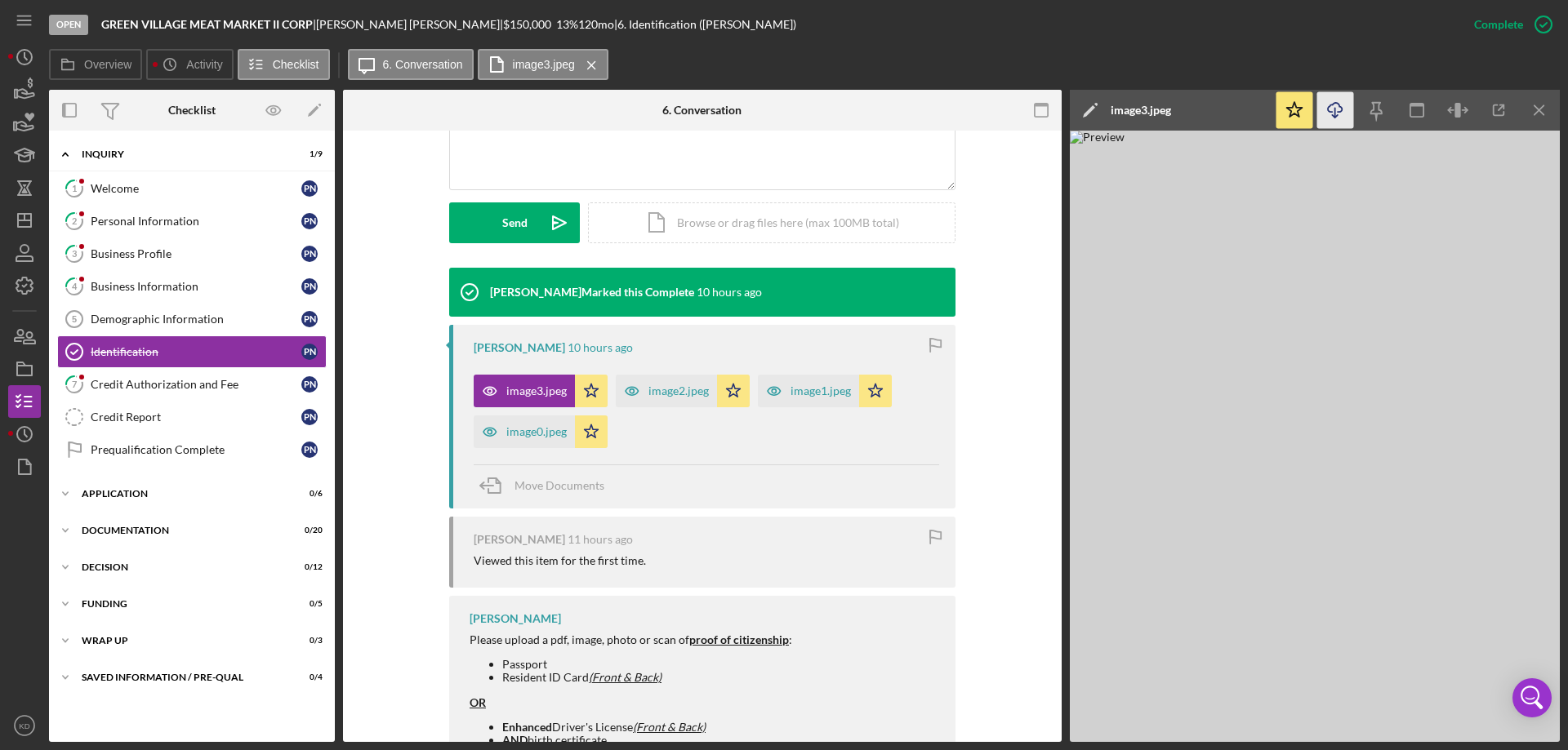
click at [1336, 112] on icon "Icon/Download" at bounding box center [1335, 110] width 36 height 36
click at [1542, 100] on icon "Icon/Menu Close" at bounding box center [1539, 110] width 36 height 36
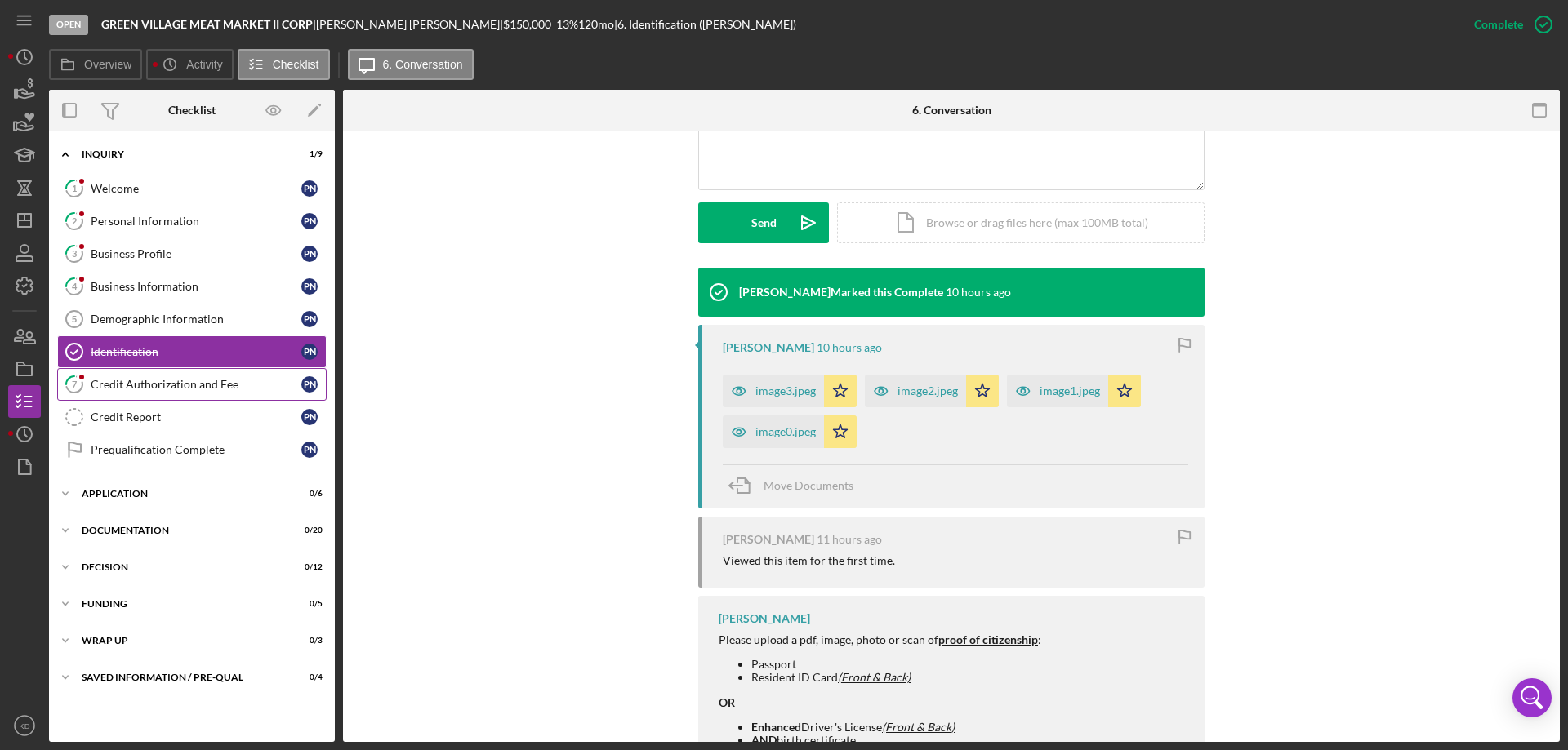
click at [148, 376] on link "7 Credit Authorization and Fee P N" at bounding box center [192, 384] width 269 height 33
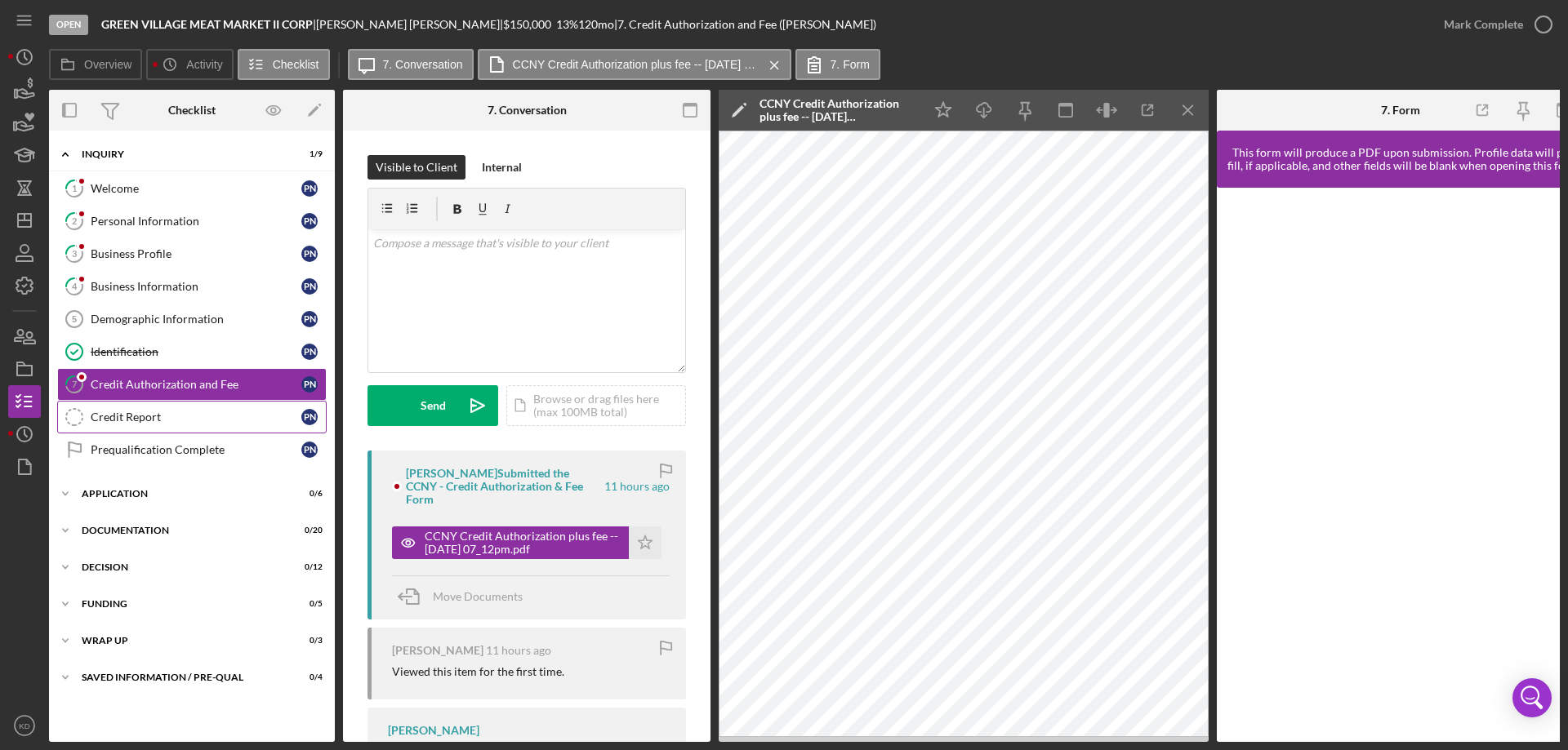
click at [122, 421] on div "Credit Report" at bounding box center [196, 417] width 211 height 13
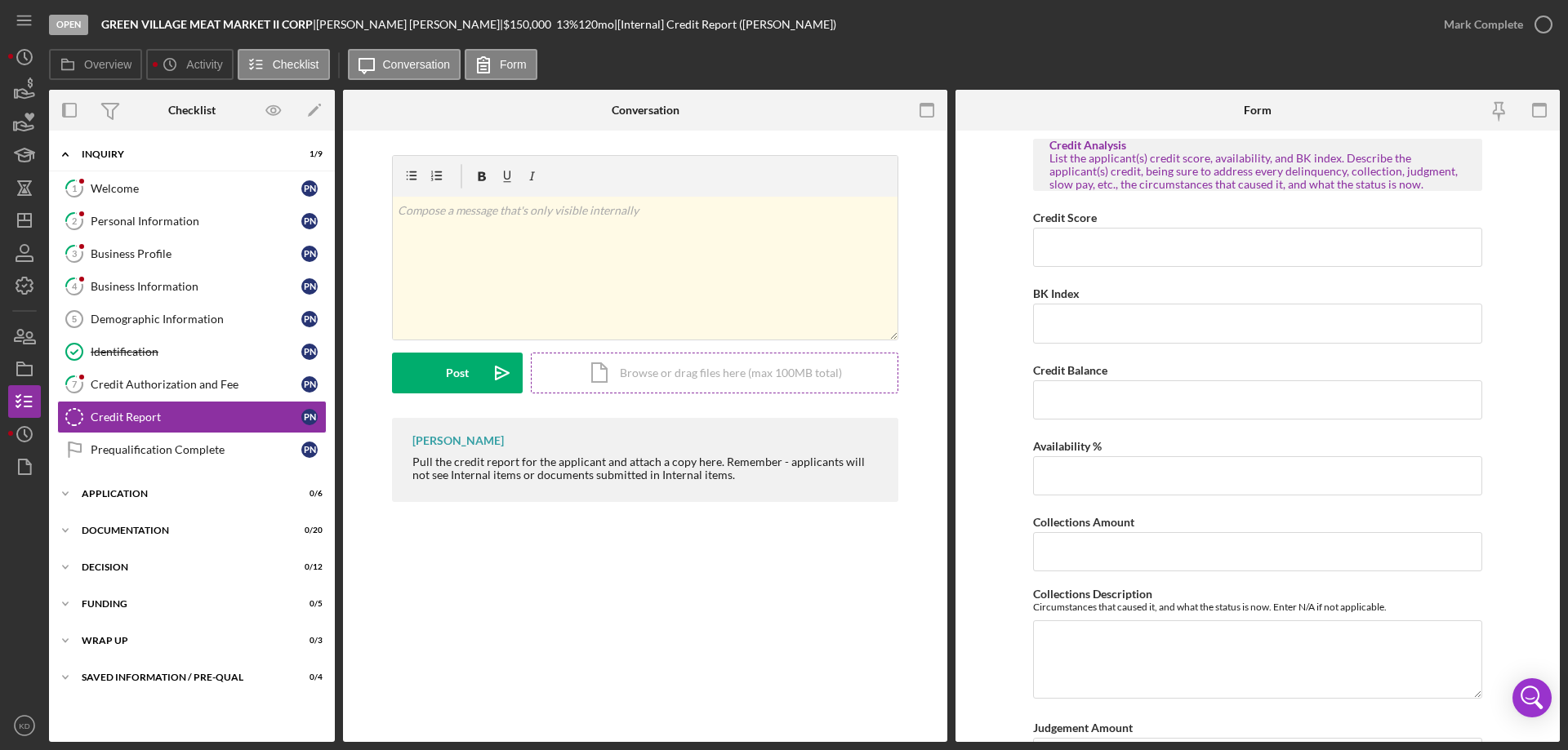
click at [658, 374] on div "Icon/Document Browse or drag files here (max 100MB total) Tap to choose files o…" at bounding box center [714, 373] width 368 height 41
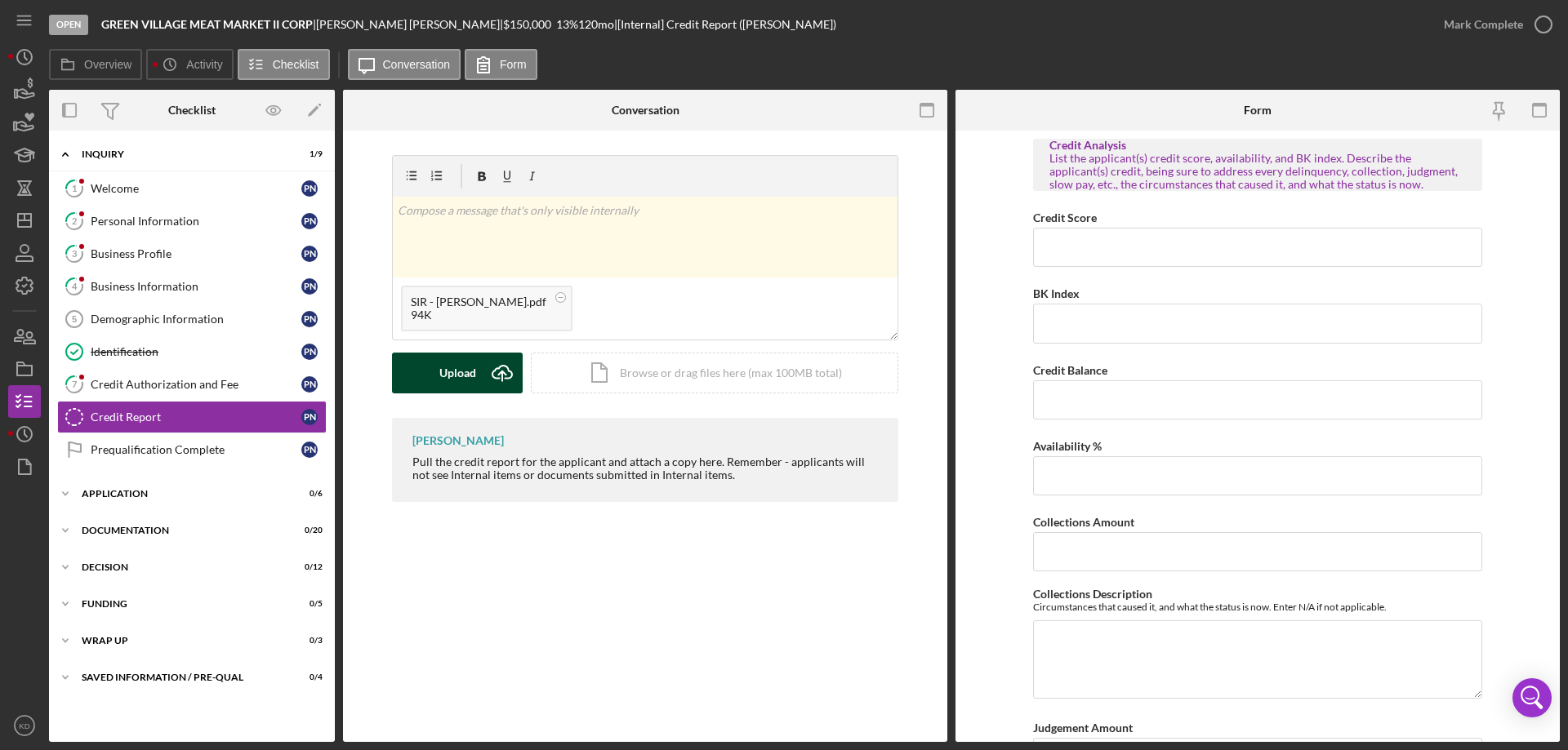
click at [469, 371] on div "Upload" at bounding box center [457, 373] width 36 height 41
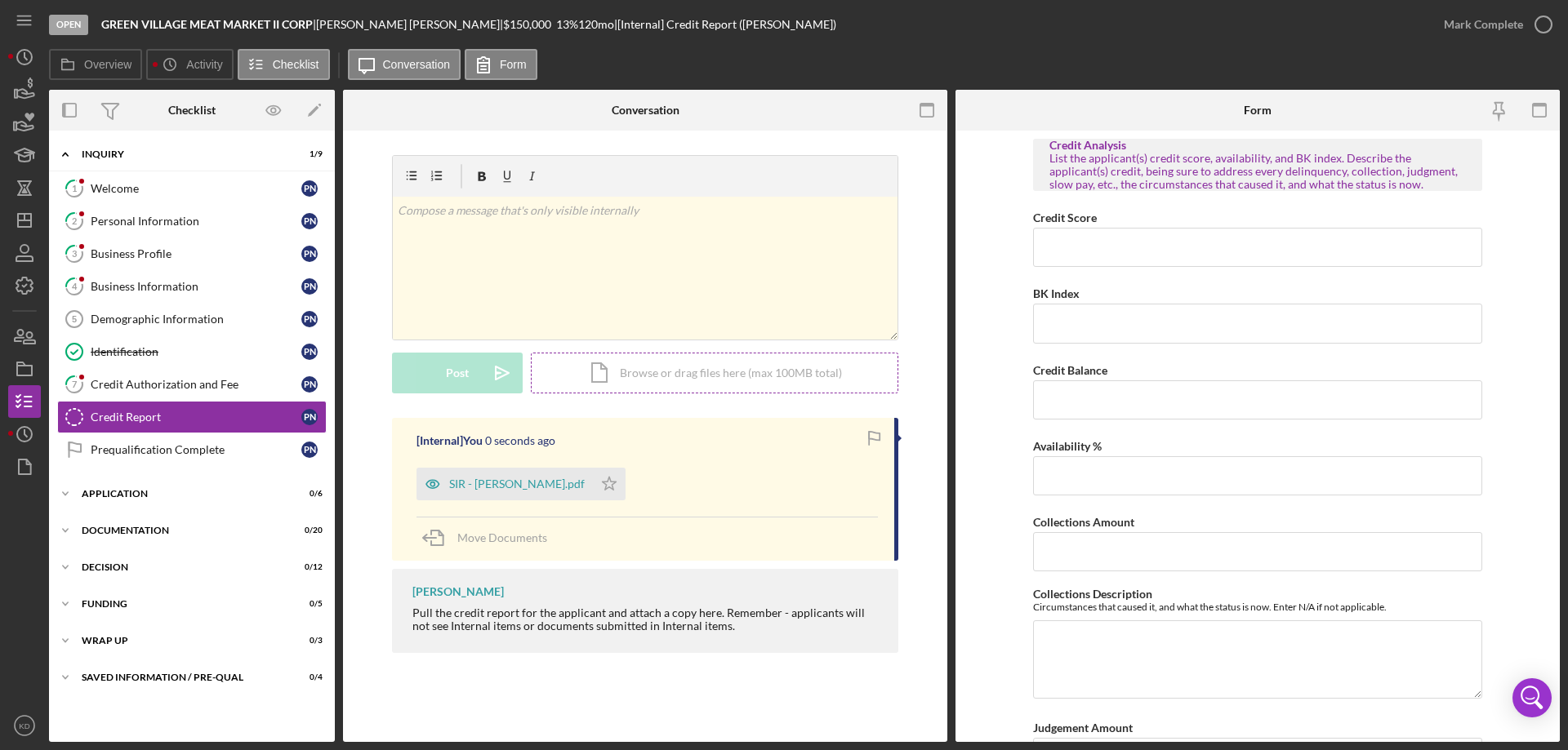
click at [669, 371] on div "Icon/Document Browse or drag files here (max 100MB total) Tap to choose files o…" at bounding box center [714, 373] width 368 height 41
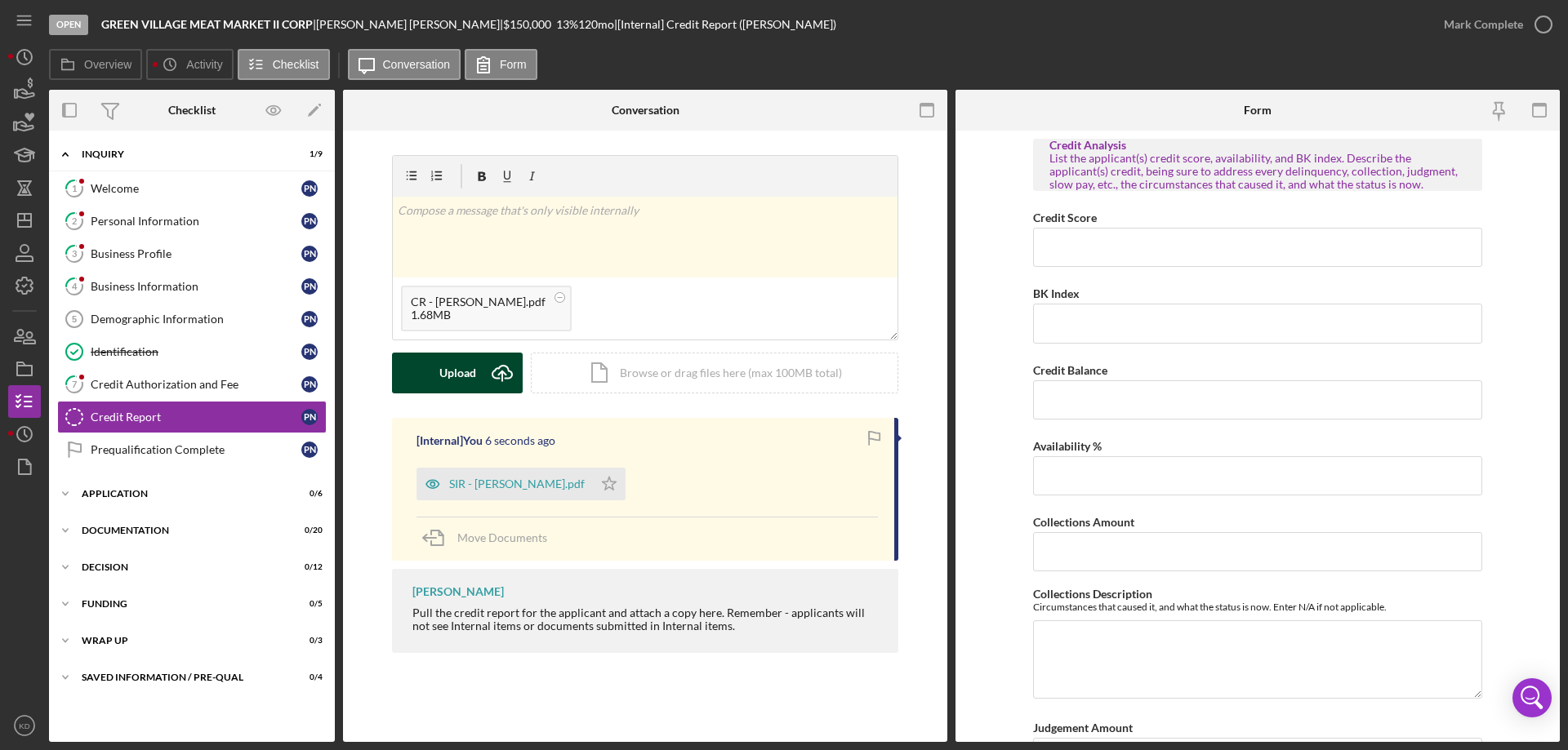
click at [463, 372] on div "Upload" at bounding box center [457, 373] width 36 height 41
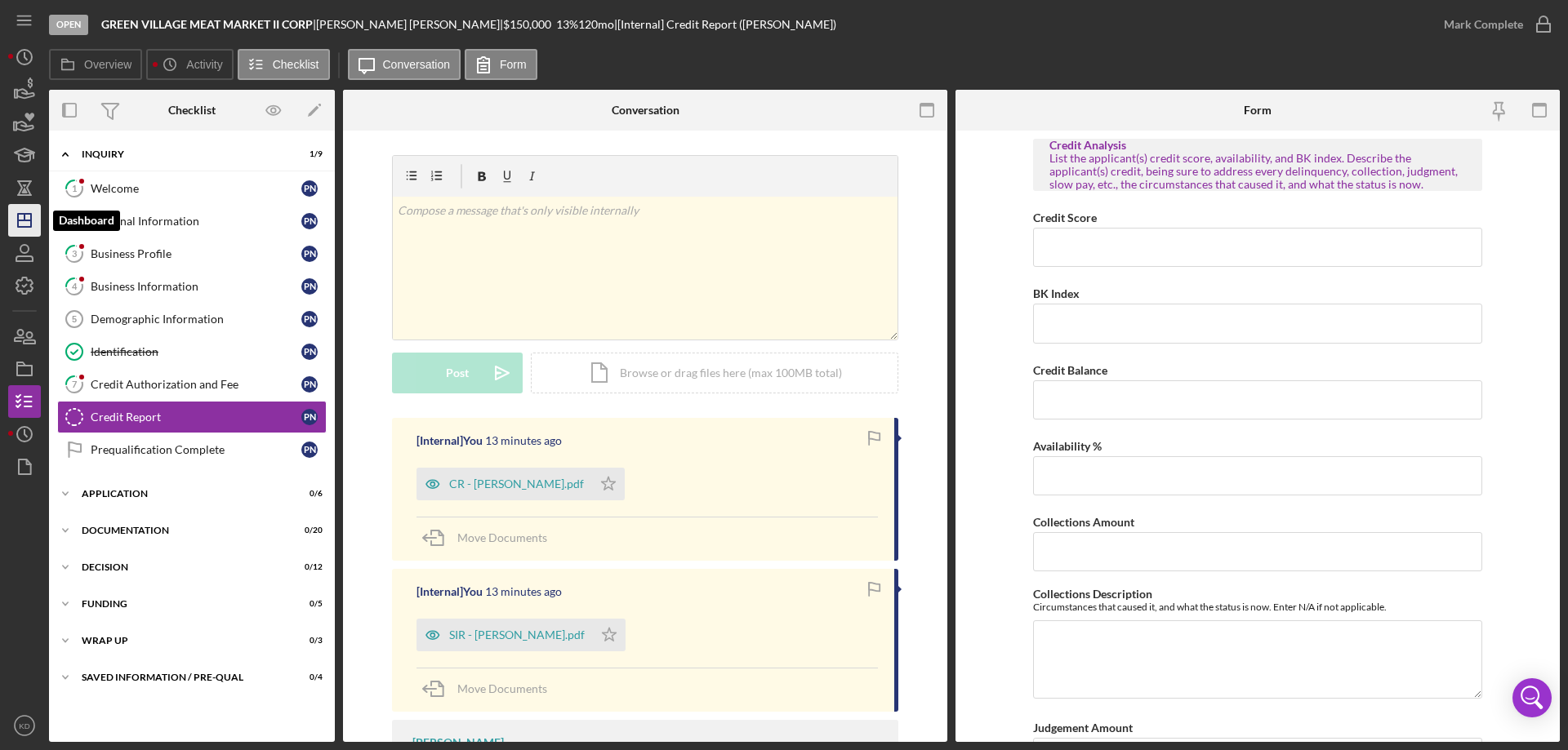
click at [23, 217] on icon "Icon/Dashboard" at bounding box center [25, 220] width 41 height 41
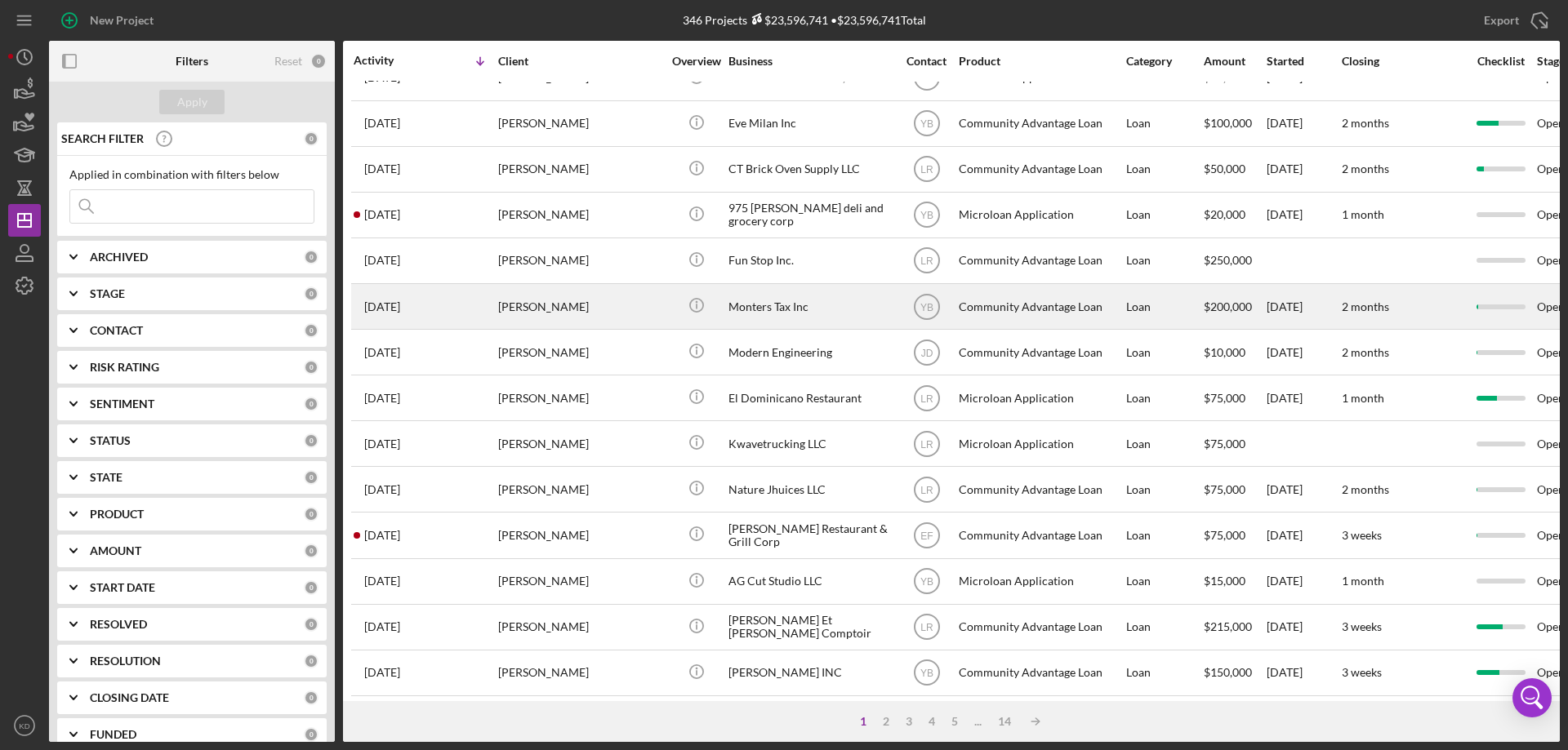
scroll to position [546, 0]
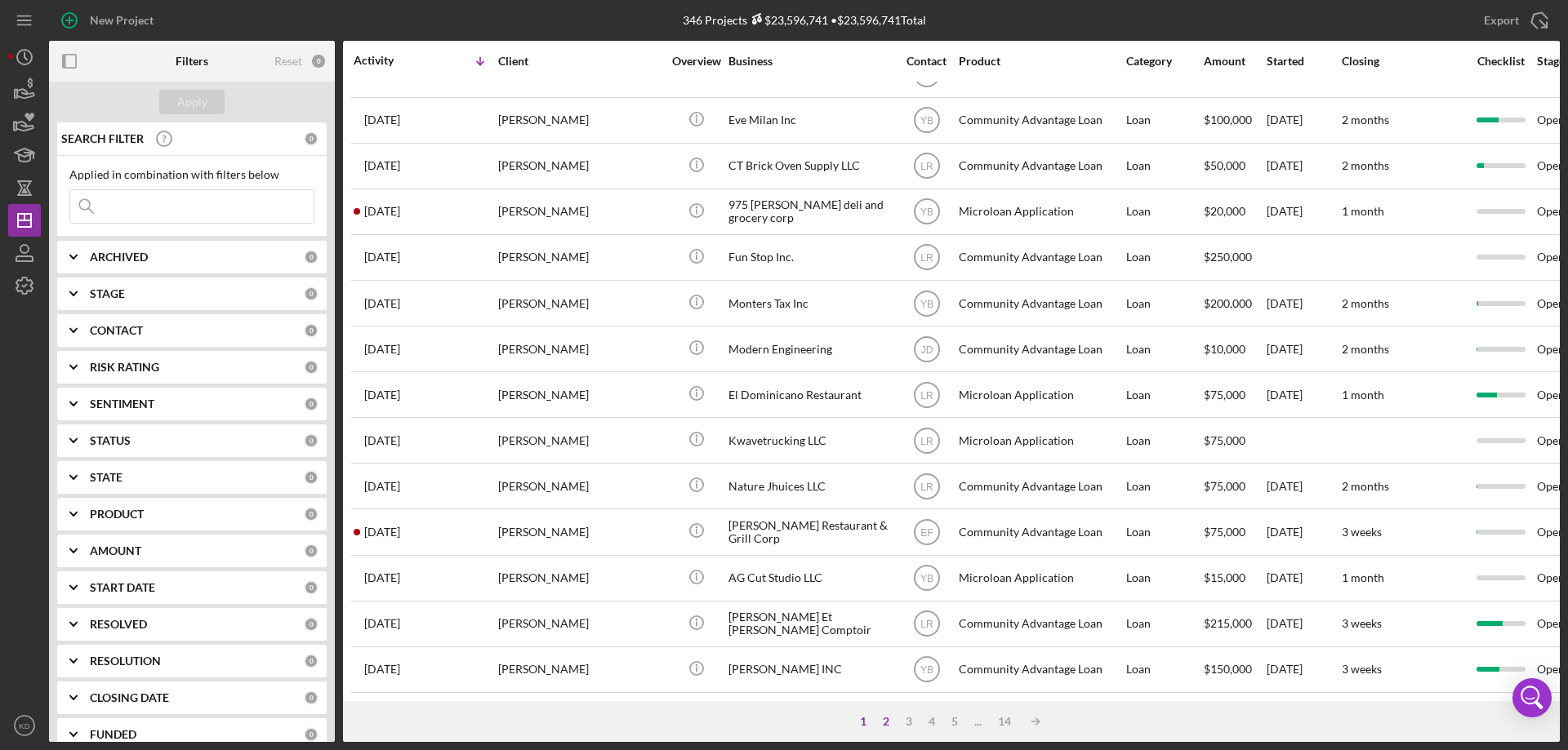
click at [886, 725] on div "2" at bounding box center [886, 722] width 23 height 13
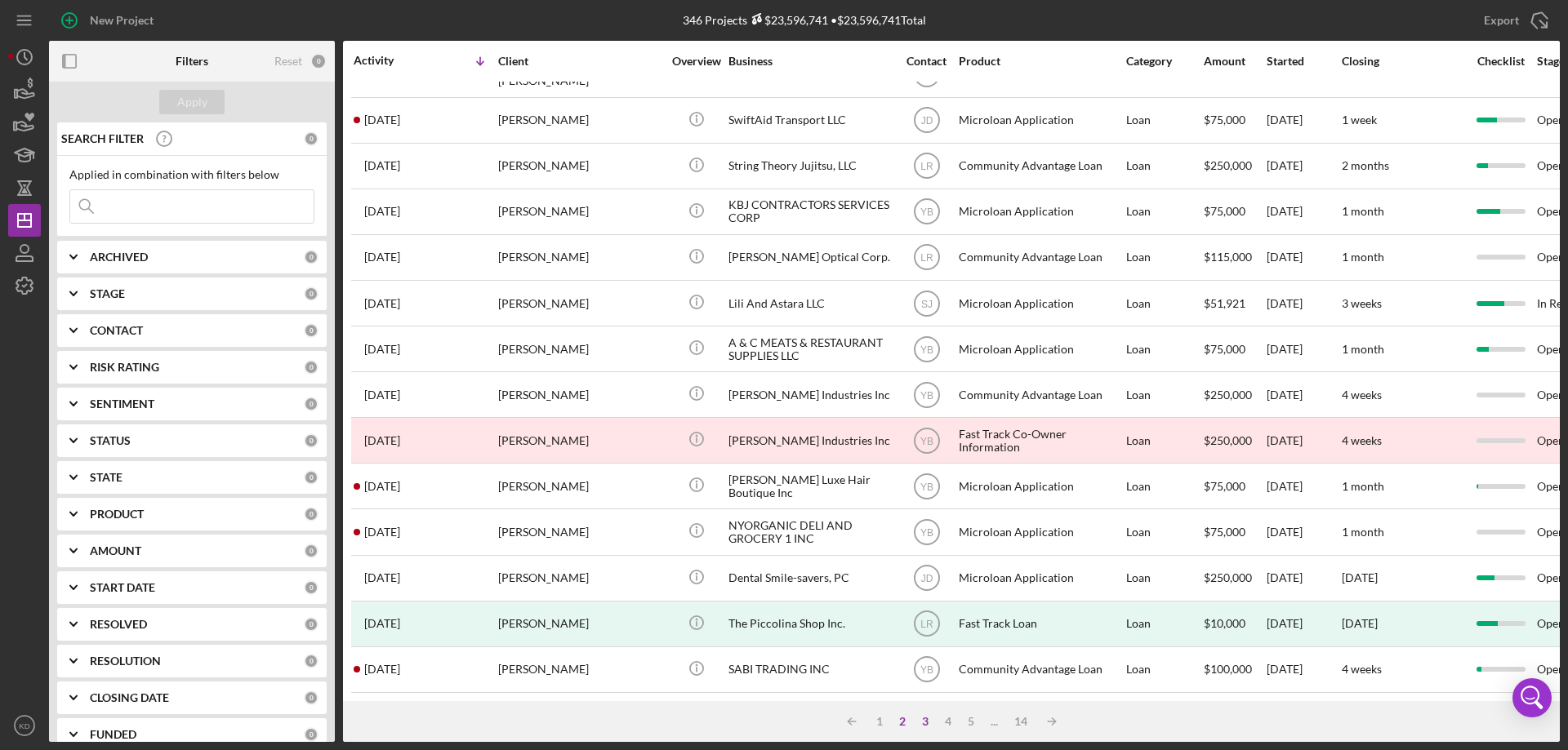
click at [925, 723] on div "3" at bounding box center [926, 722] width 23 height 13
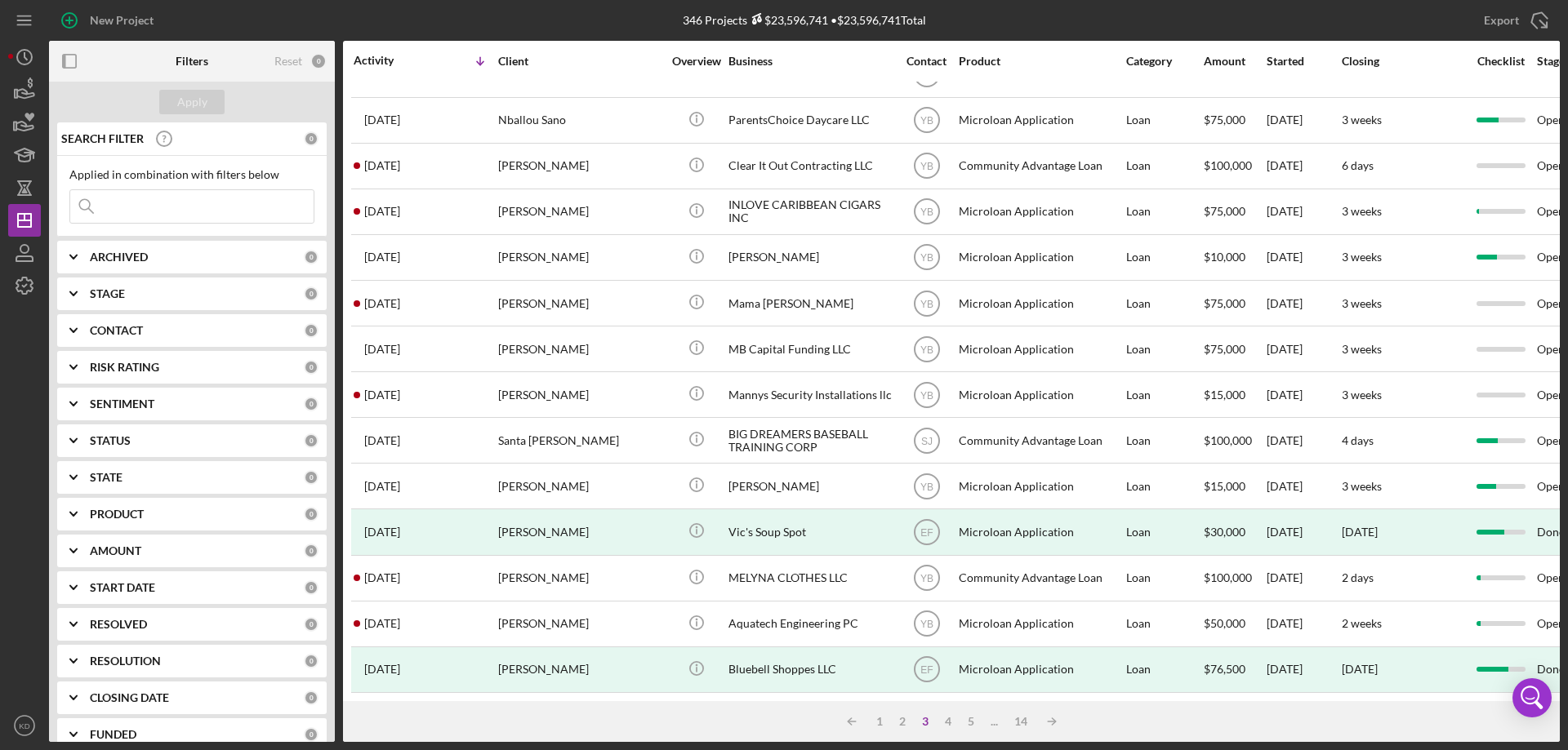
click at [925, 723] on div "3" at bounding box center [926, 722] width 23 height 13
click at [943, 721] on div "4" at bounding box center [948, 722] width 23 height 13
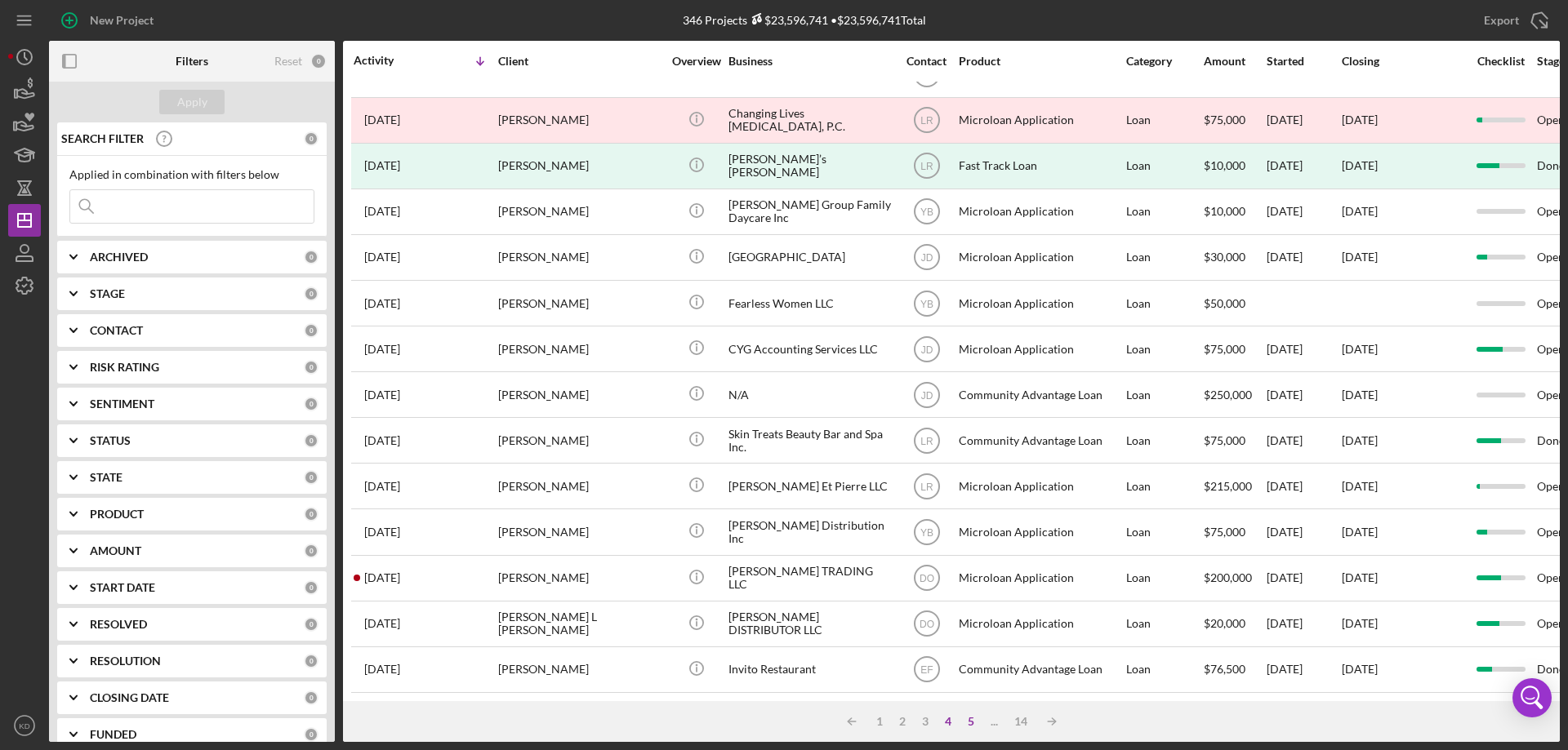
click at [973, 725] on div "5" at bounding box center [971, 722] width 23 height 13
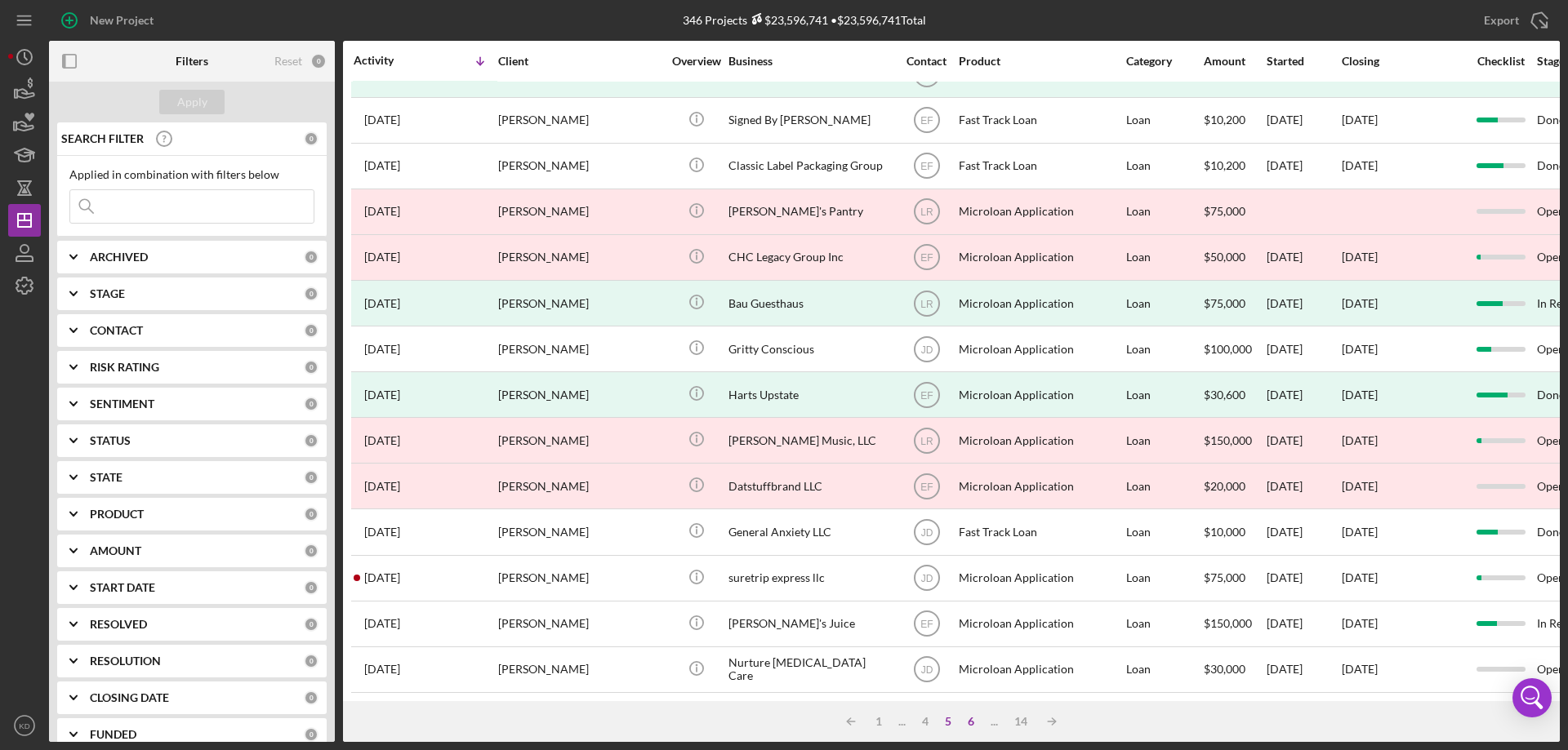
click at [966, 723] on div "6" at bounding box center [971, 722] width 23 height 13
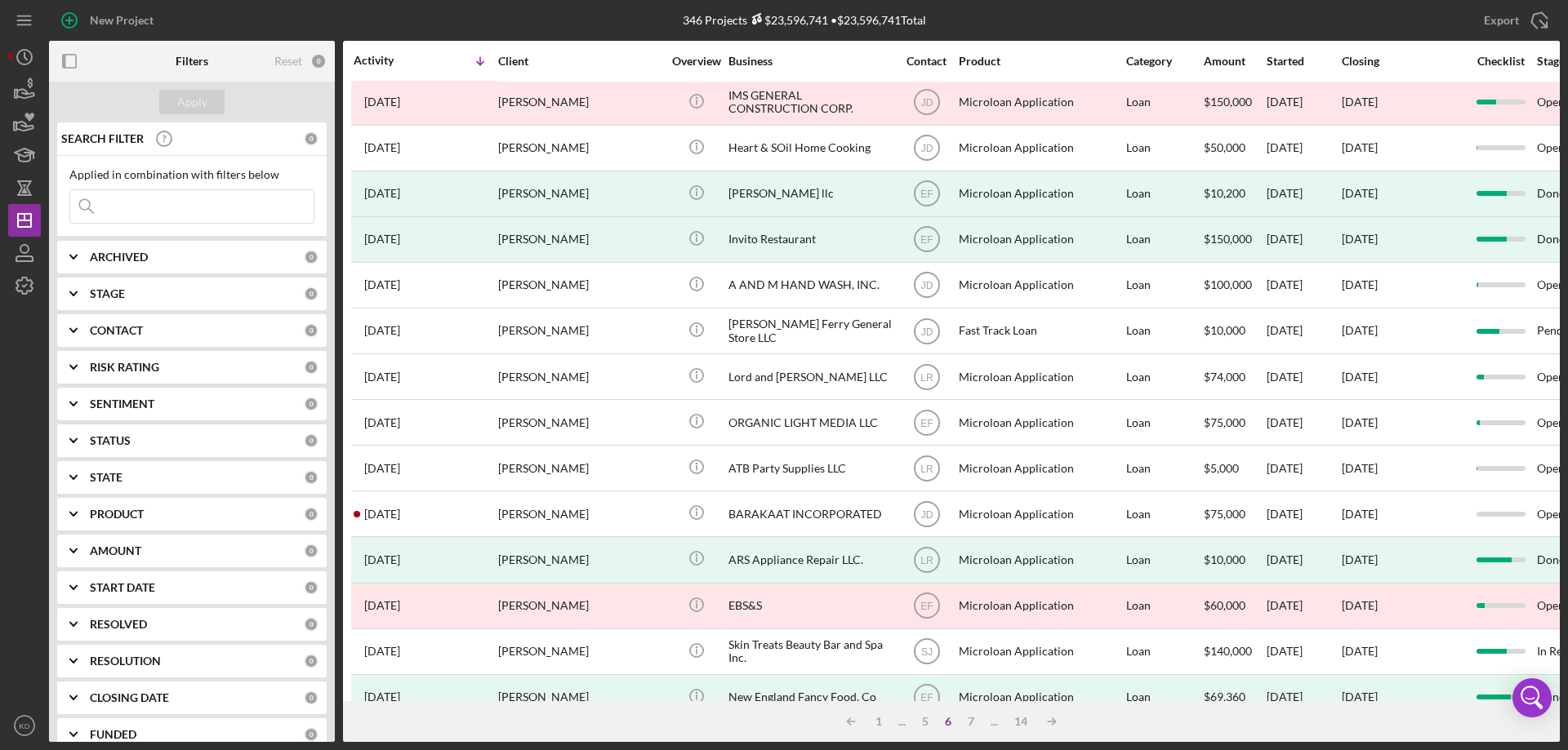
scroll to position [0, 0]
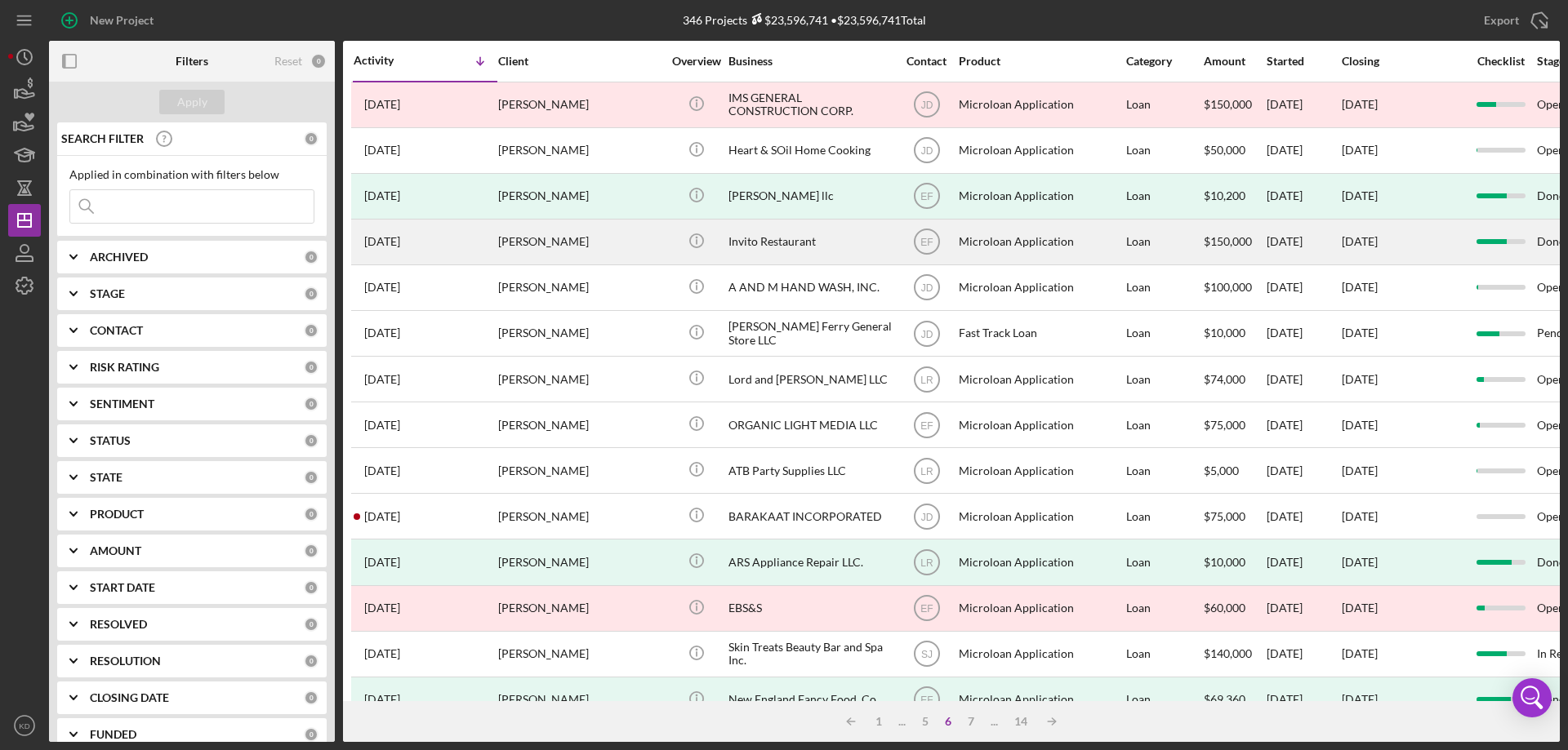
click at [783, 238] on div "Invito Restaurant" at bounding box center [810, 242] width 163 height 43
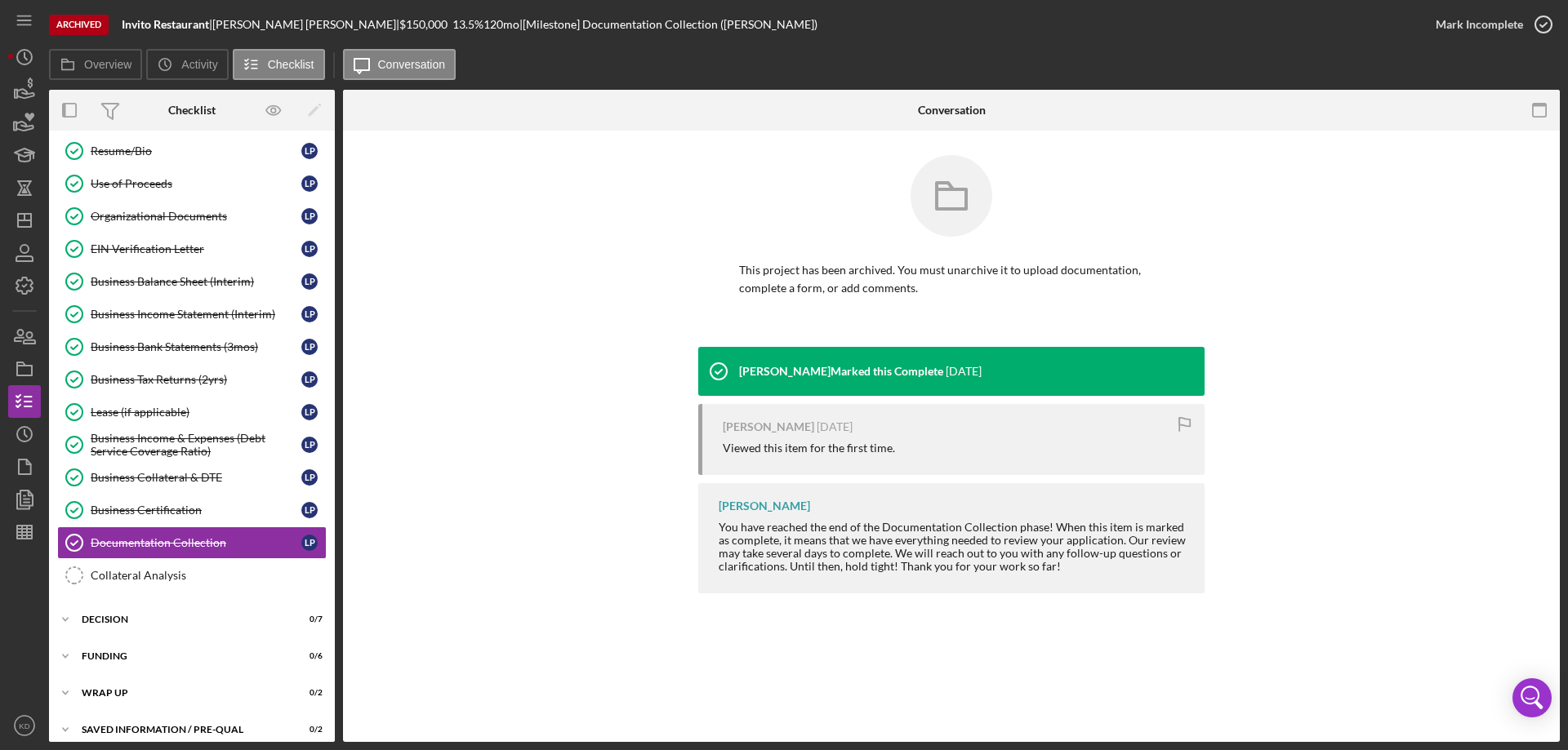
scroll to position [319, 0]
